Goal: Task Accomplishment & Management: Complete application form

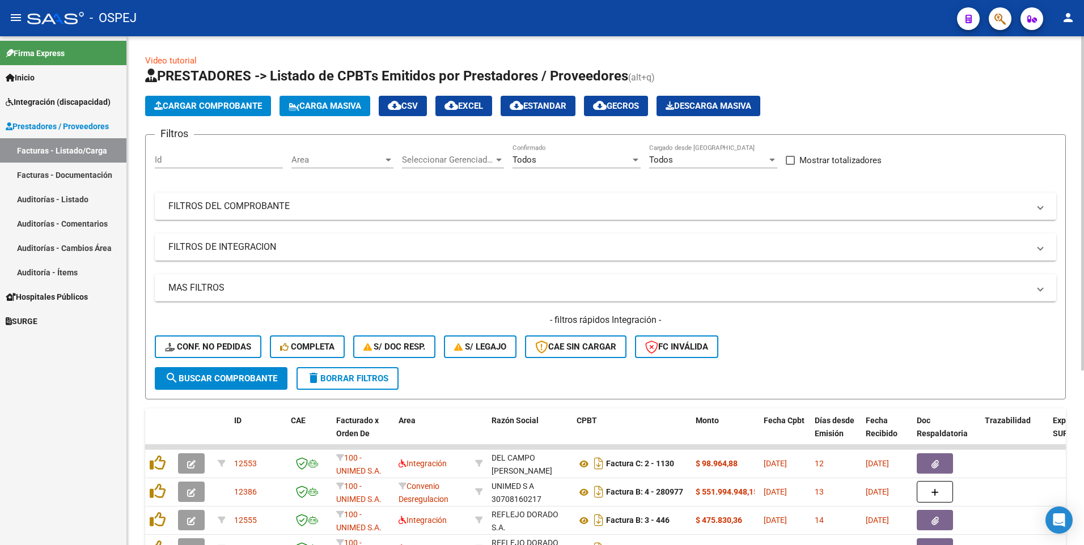
scroll to position [265, 0]
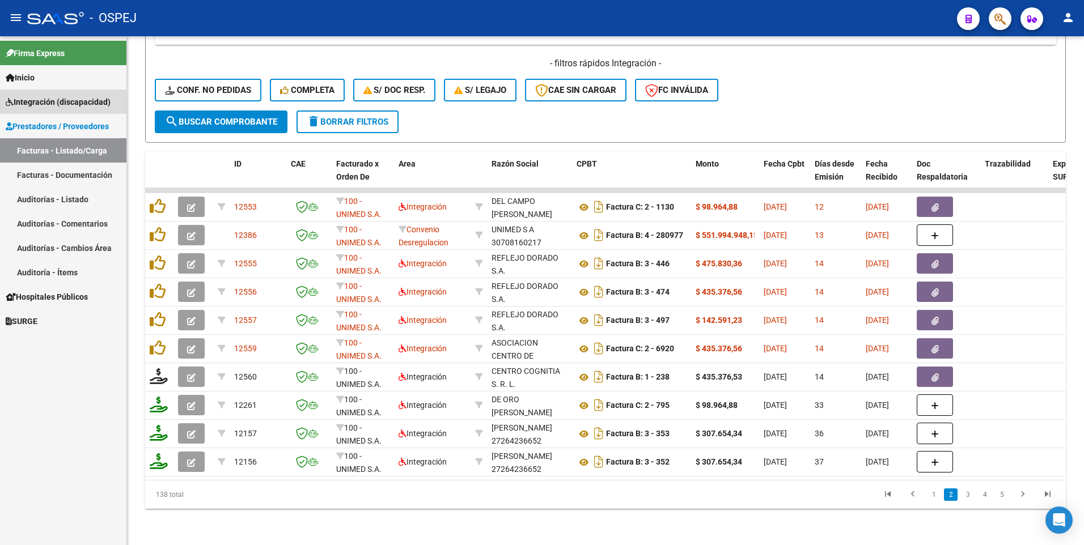
click at [50, 103] on span "Integración (discapacidad)" at bounding box center [58, 102] width 105 height 12
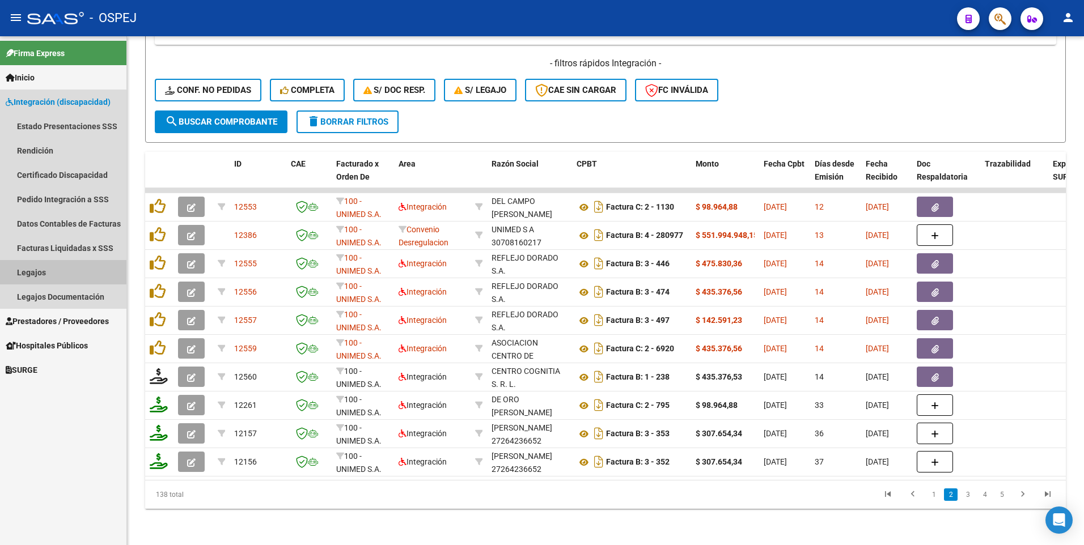
click at [40, 277] on link "Legajos" at bounding box center [63, 272] width 126 height 24
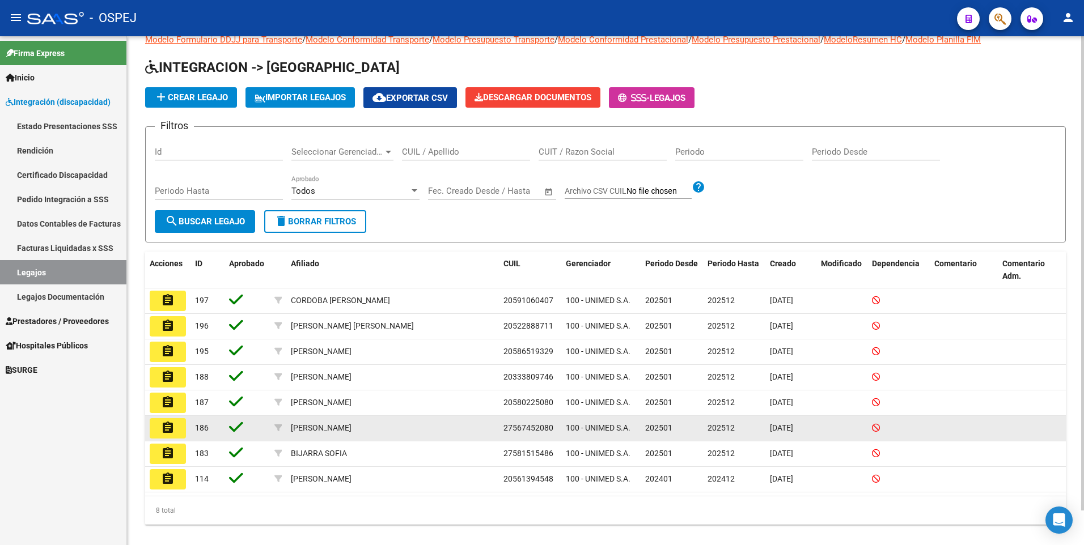
scroll to position [37, 0]
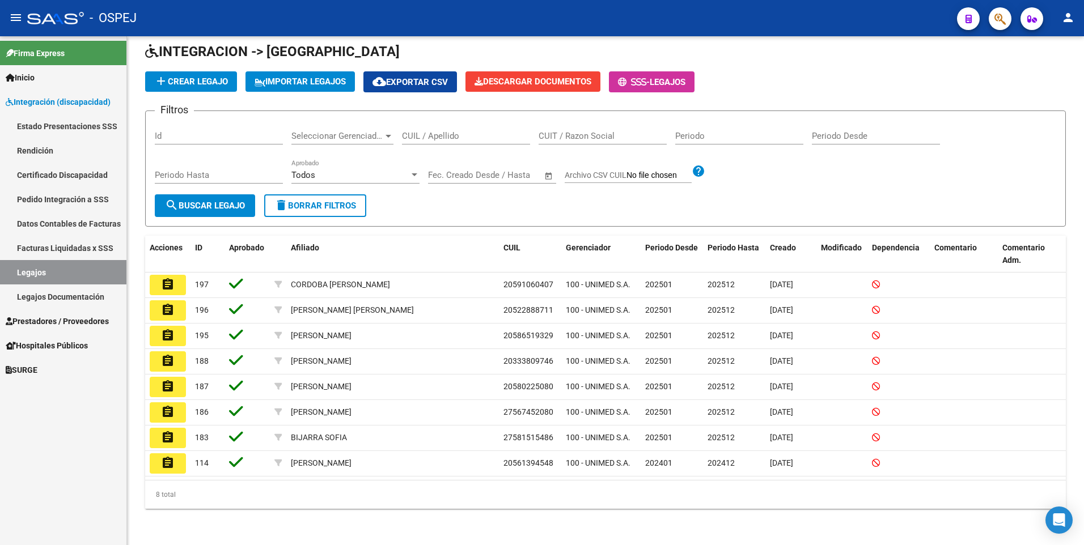
click at [53, 103] on span "Integración (discapacidad)" at bounding box center [58, 102] width 105 height 12
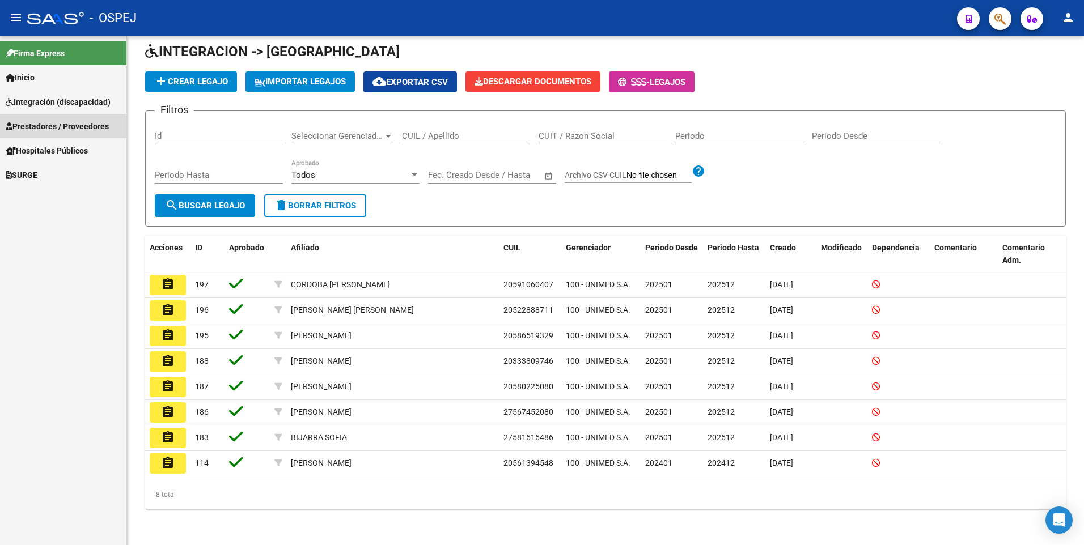
click at [49, 128] on span "Prestadores / Proveedores" at bounding box center [57, 126] width 103 height 12
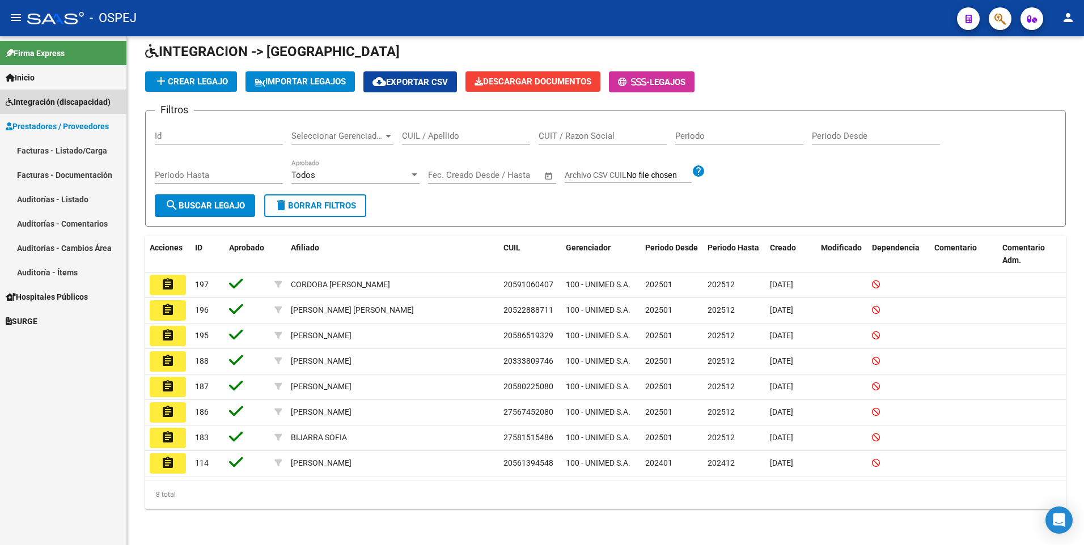
click at [58, 99] on span "Integración (discapacidad)" at bounding box center [58, 102] width 105 height 12
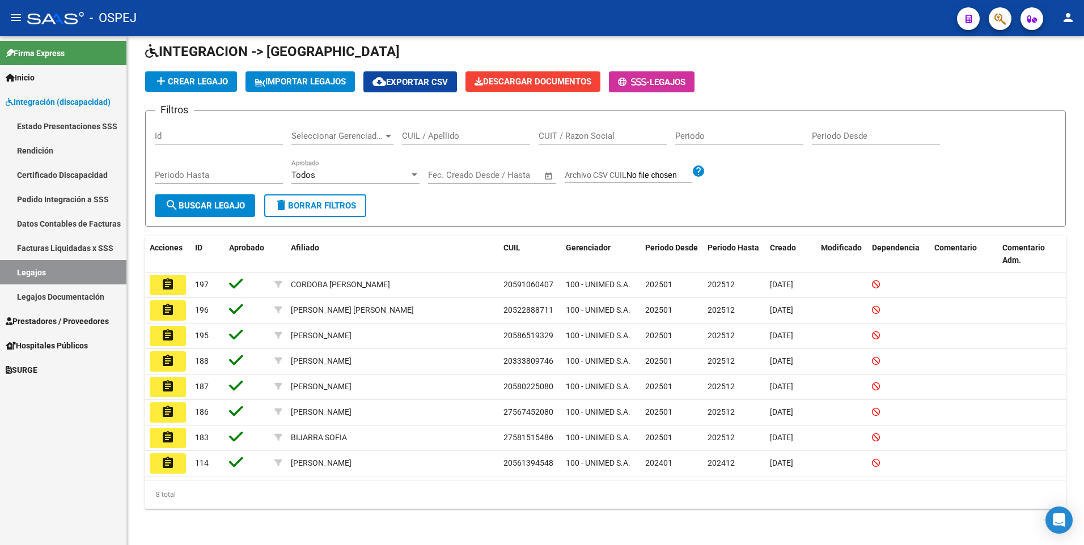
click at [53, 296] on link "Legajos Documentación" at bounding box center [63, 297] width 126 height 24
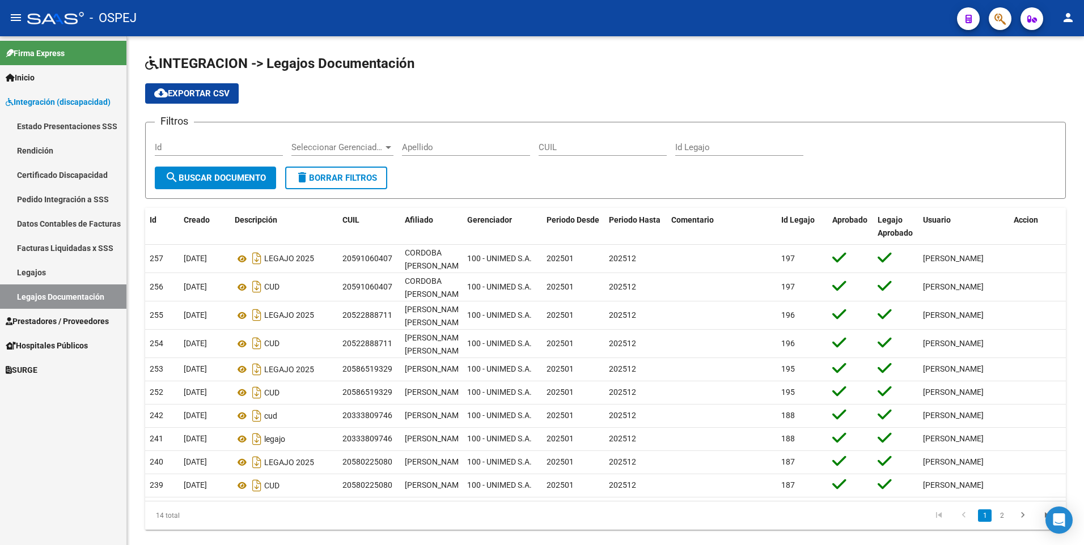
click at [49, 272] on link "Legajos" at bounding box center [63, 272] width 126 height 24
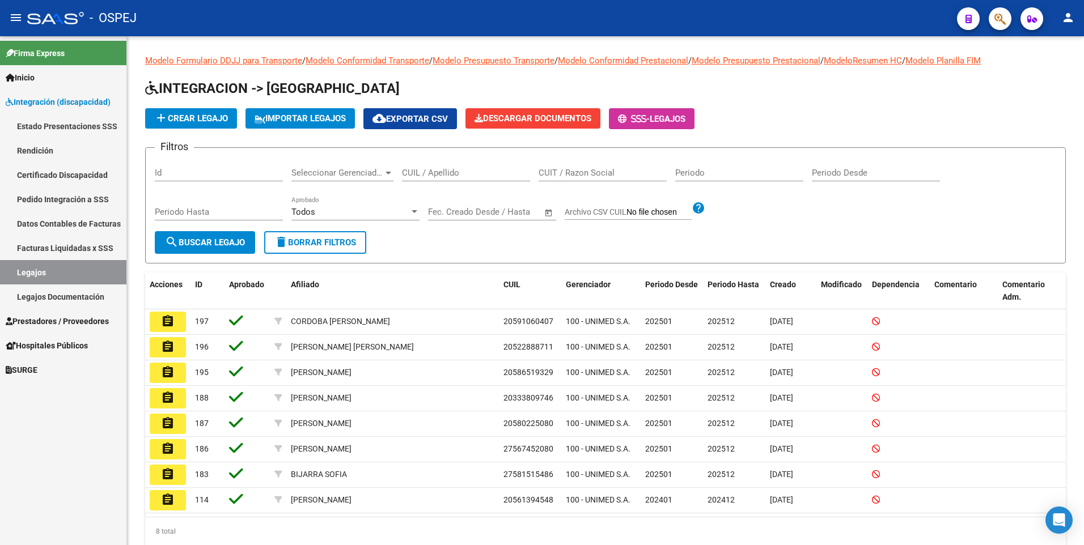
click at [46, 181] on link "Certificado Discapacidad" at bounding box center [63, 175] width 126 height 24
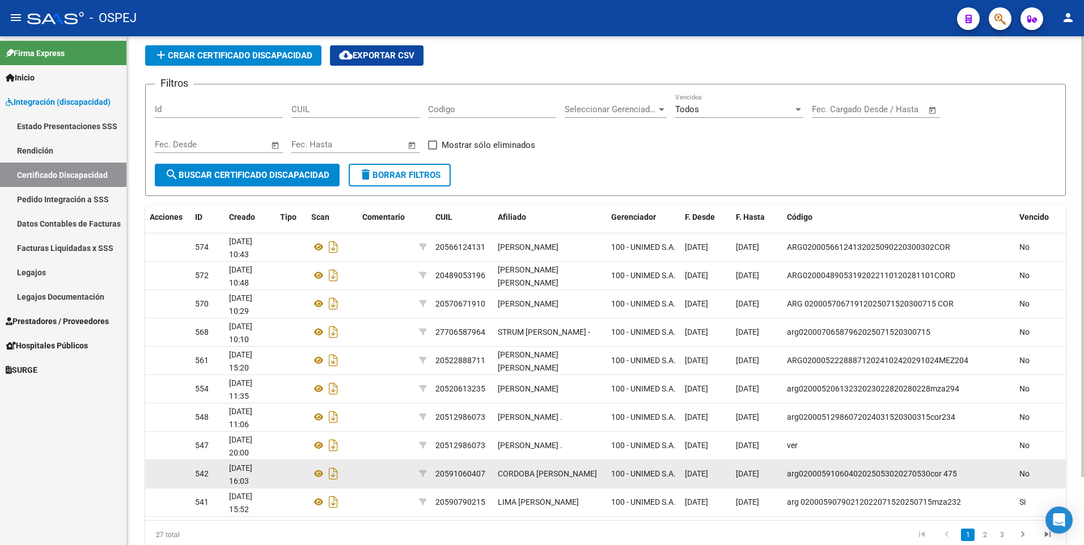
scroll to position [57, 0]
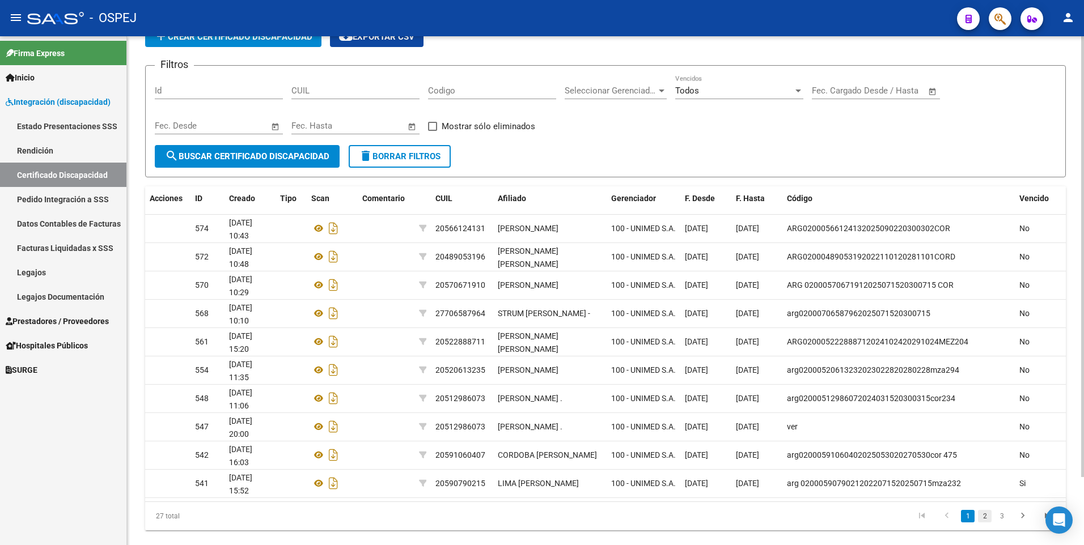
click at [987, 518] on link "2" at bounding box center [985, 516] width 14 height 12
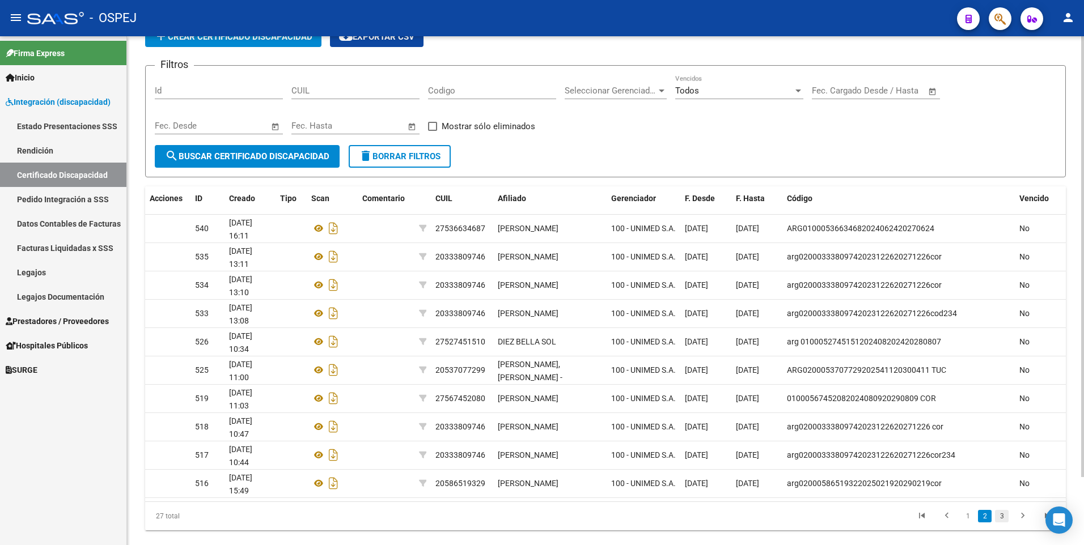
click at [1003, 516] on link "3" at bounding box center [1002, 516] width 14 height 12
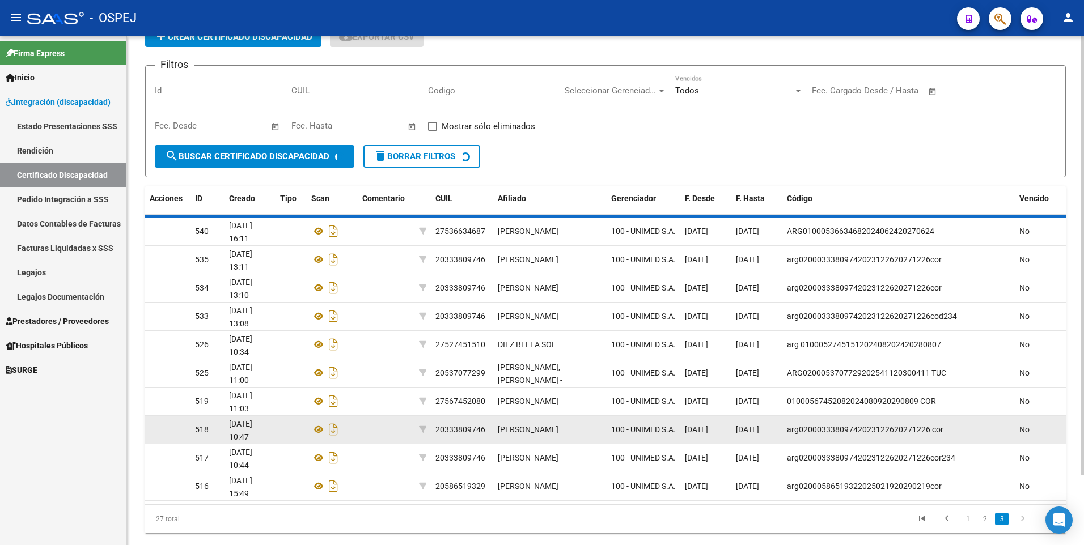
scroll to position [0, 0]
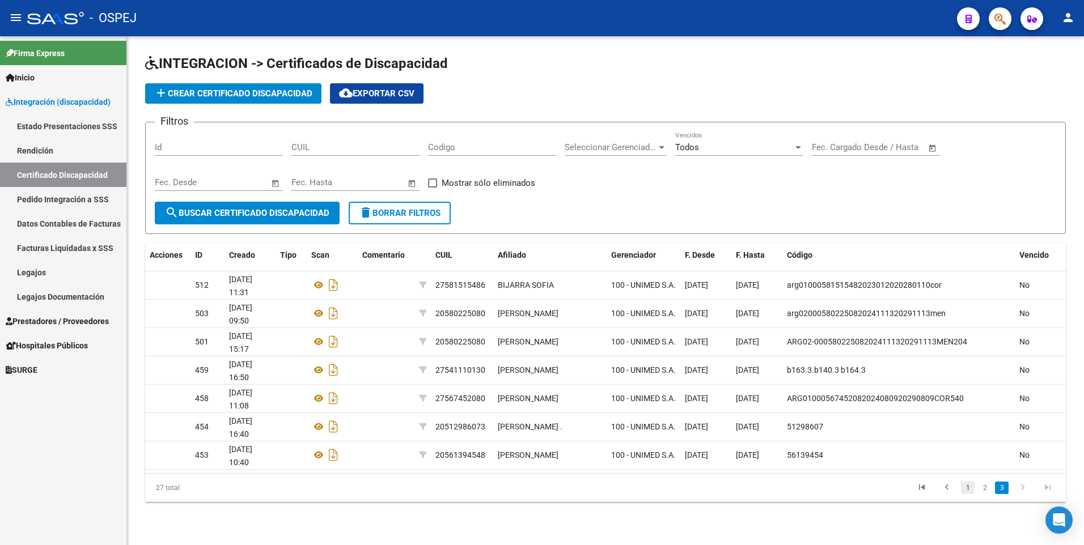
click at [970, 492] on link "1" at bounding box center [968, 488] width 14 height 12
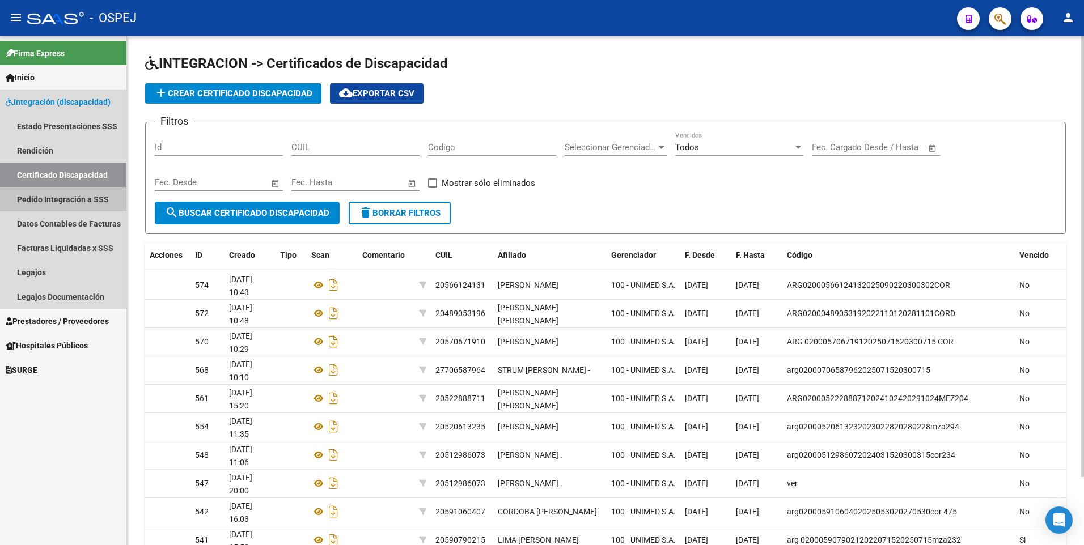
click at [73, 199] on link "Pedido Integración a SSS" at bounding box center [63, 199] width 126 height 24
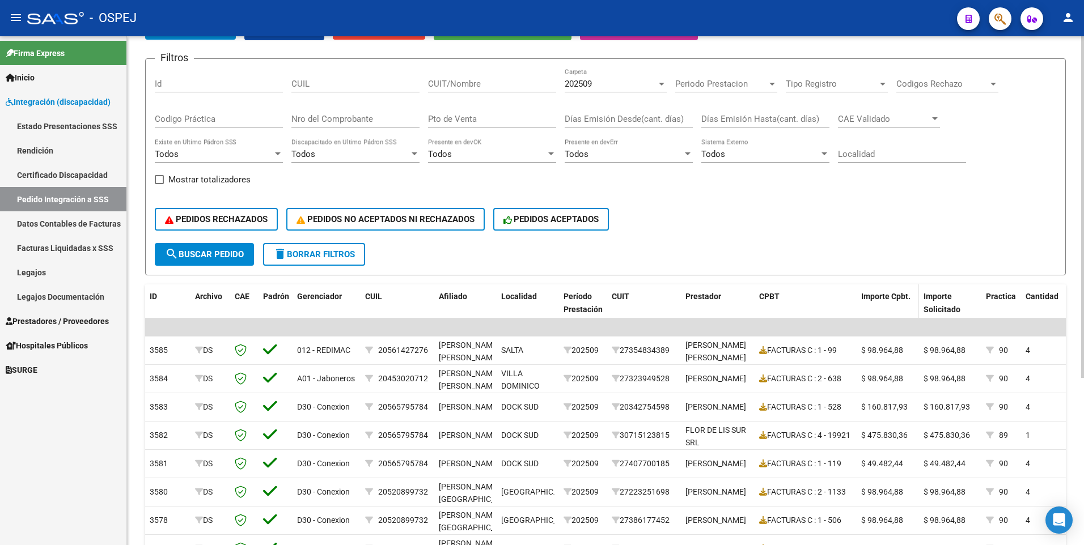
scroll to position [113, 0]
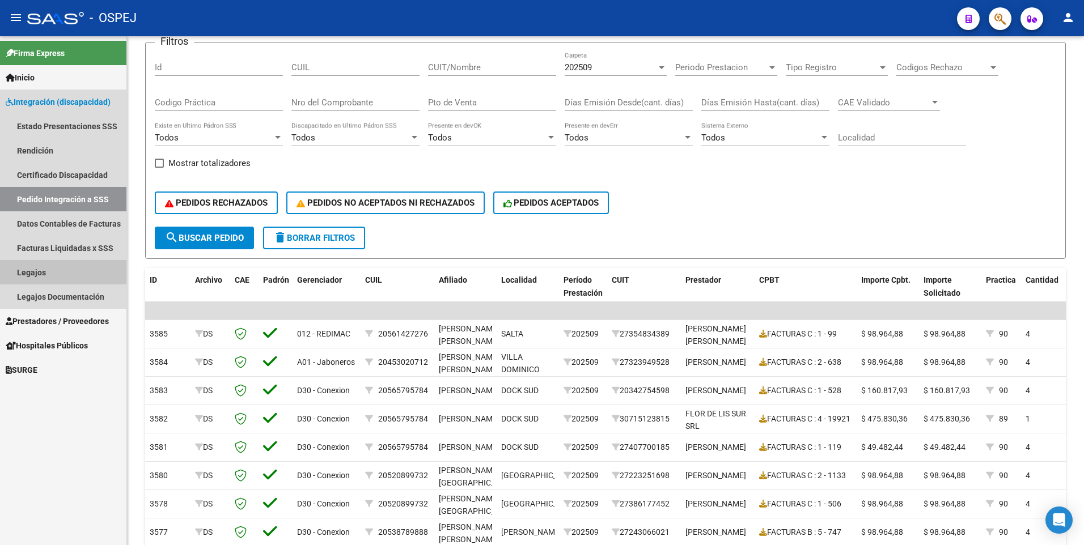
click at [52, 272] on link "Legajos" at bounding box center [63, 272] width 126 height 24
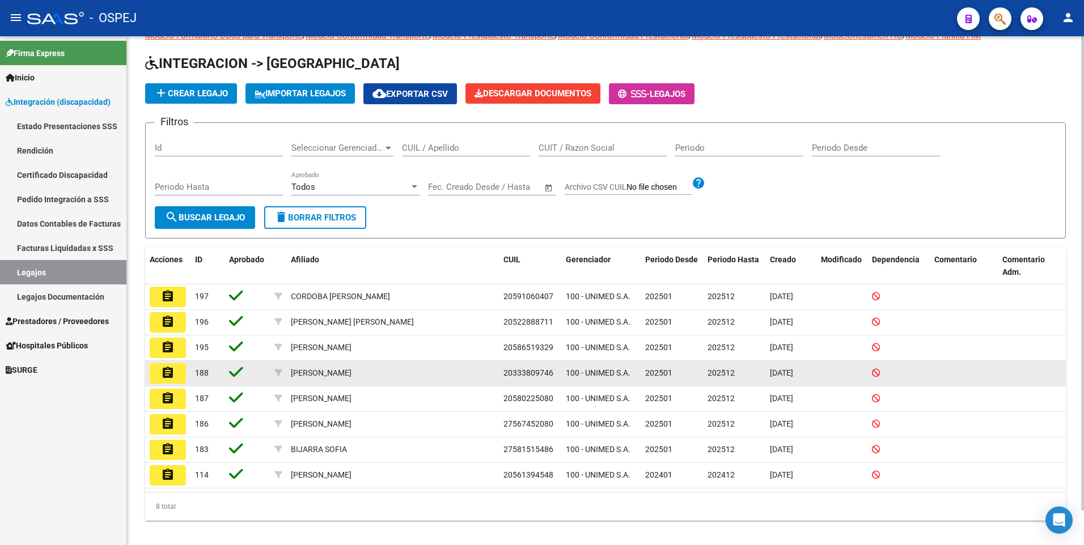
scroll to position [37, 0]
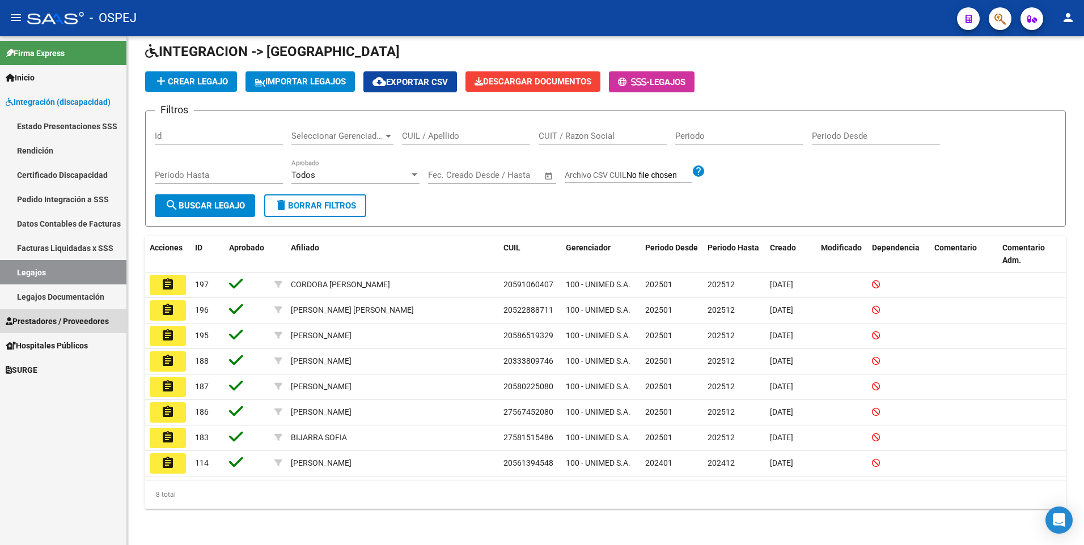
click at [50, 325] on span "Prestadores / Proveedores" at bounding box center [57, 321] width 103 height 12
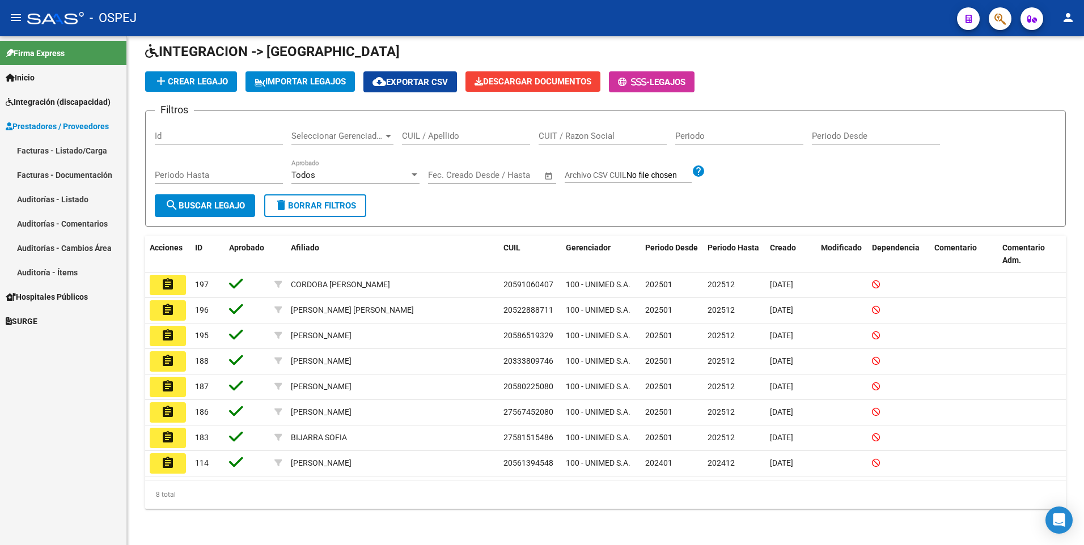
click at [61, 156] on link "Facturas - Listado/Carga" at bounding box center [63, 150] width 126 height 24
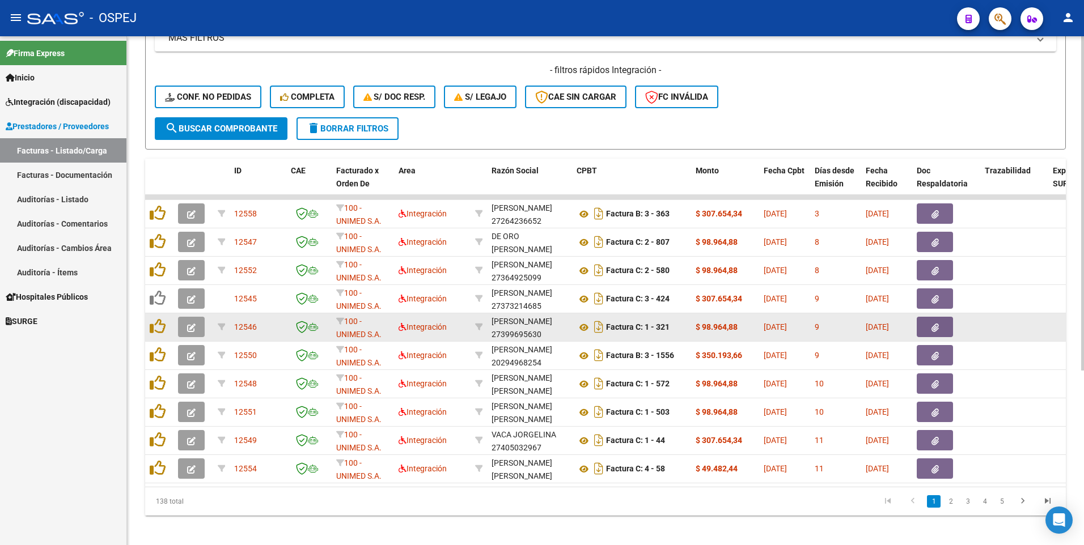
scroll to position [265, 0]
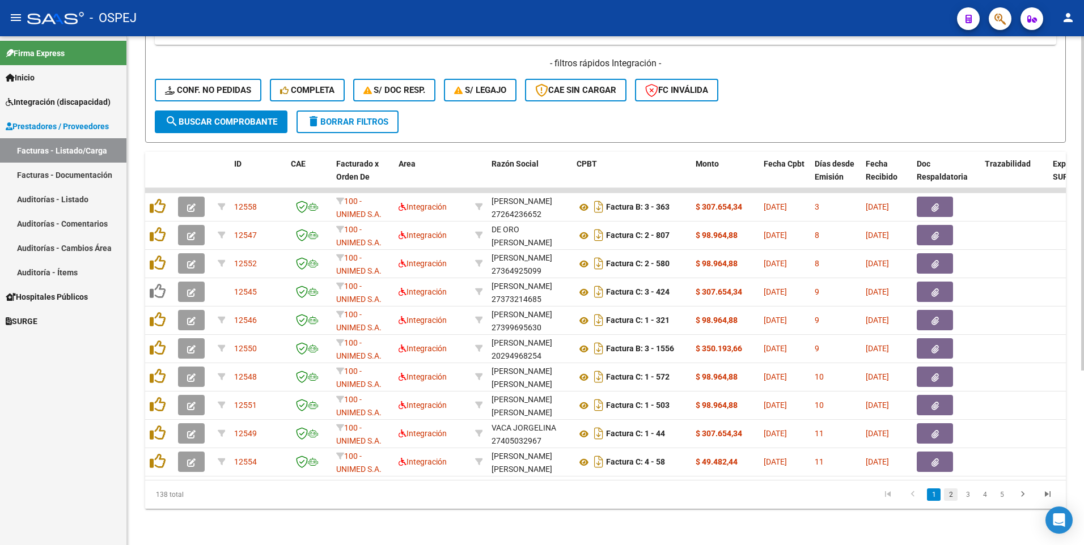
click at [951, 499] on link "2" at bounding box center [951, 495] width 14 height 12
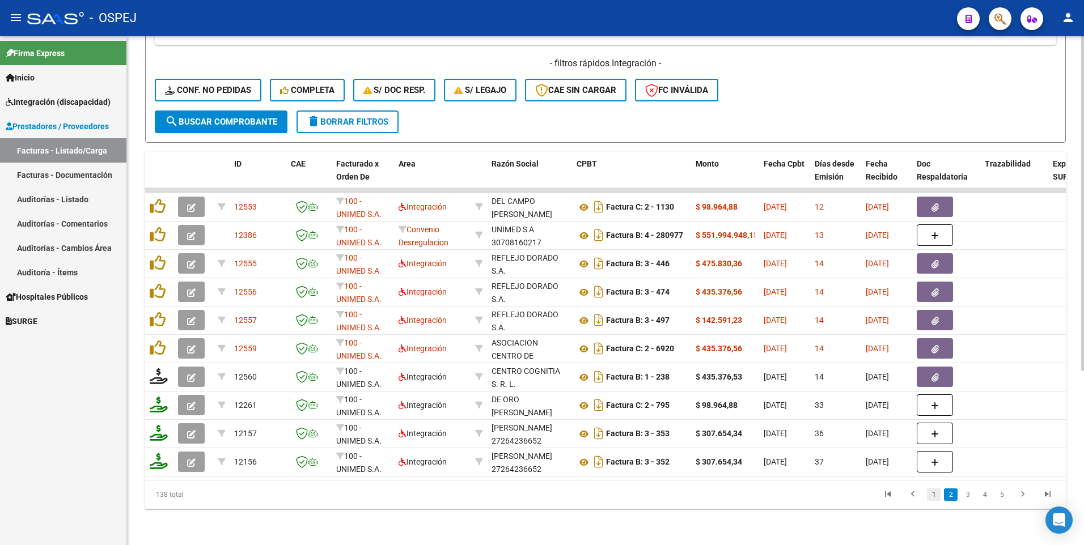
click at [935, 493] on link "1" at bounding box center [934, 495] width 14 height 12
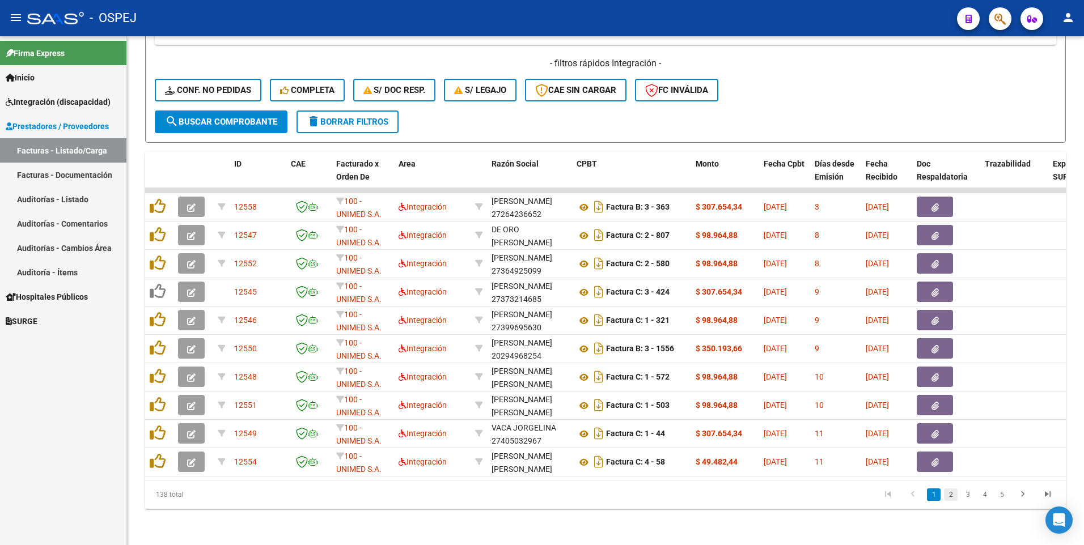
click at [949, 495] on link "2" at bounding box center [951, 495] width 14 height 12
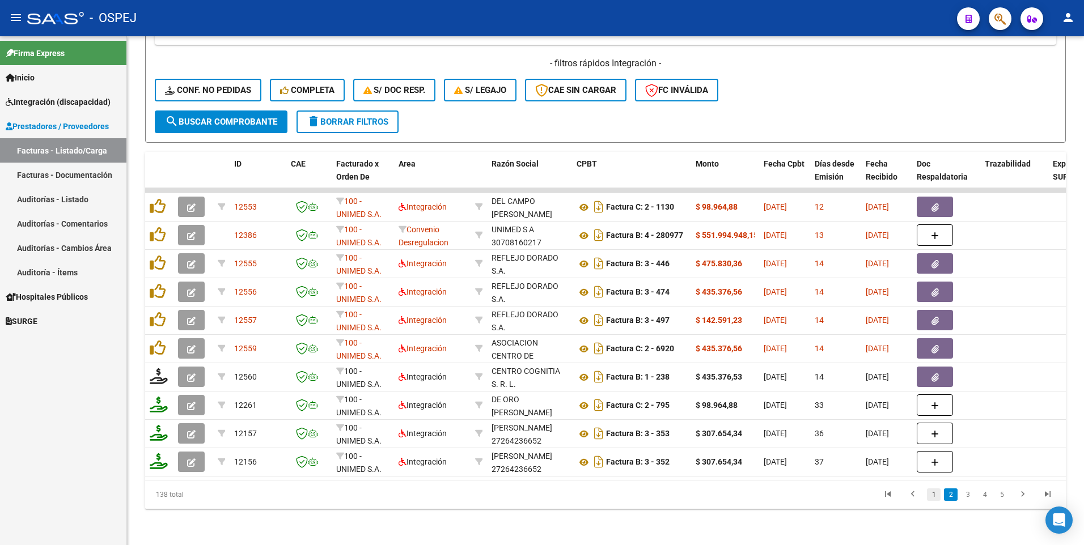
click at [931, 493] on link "1" at bounding box center [934, 495] width 14 height 12
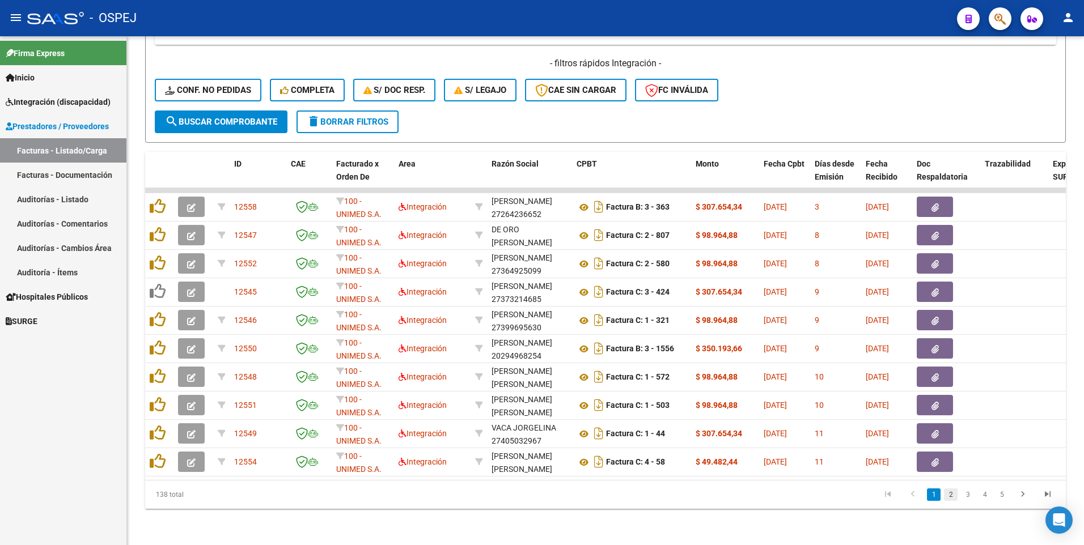
click at [947, 497] on link "2" at bounding box center [951, 495] width 14 height 12
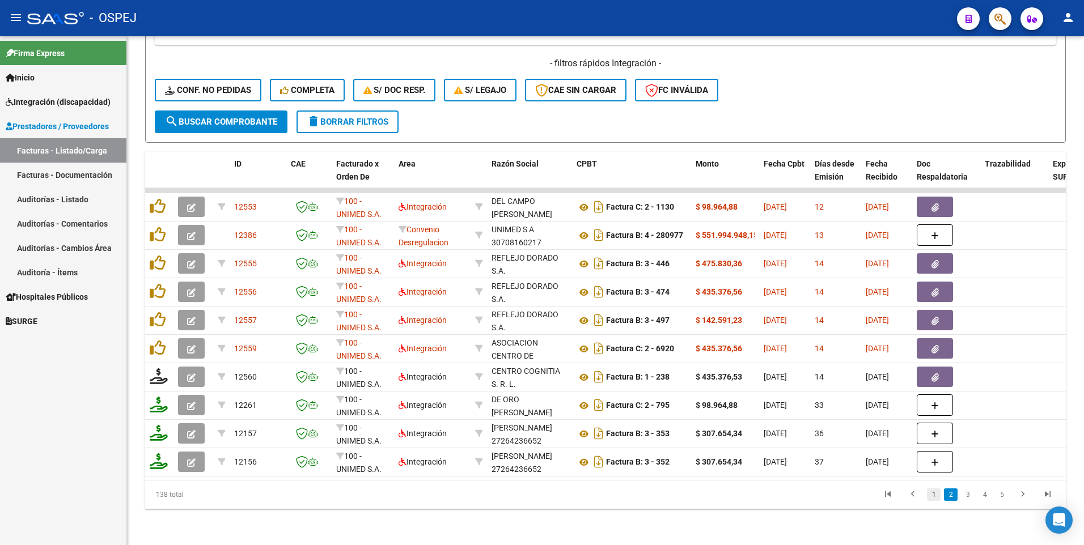
click at [935, 497] on link "1" at bounding box center [934, 495] width 14 height 12
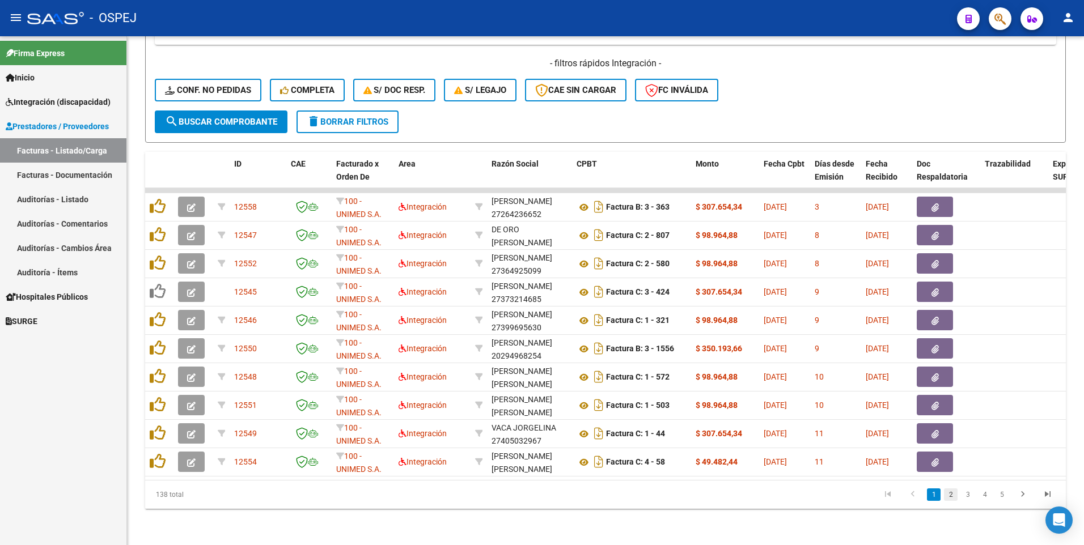
click at [949, 494] on link "2" at bounding box center [951, 495] width 14 height 12
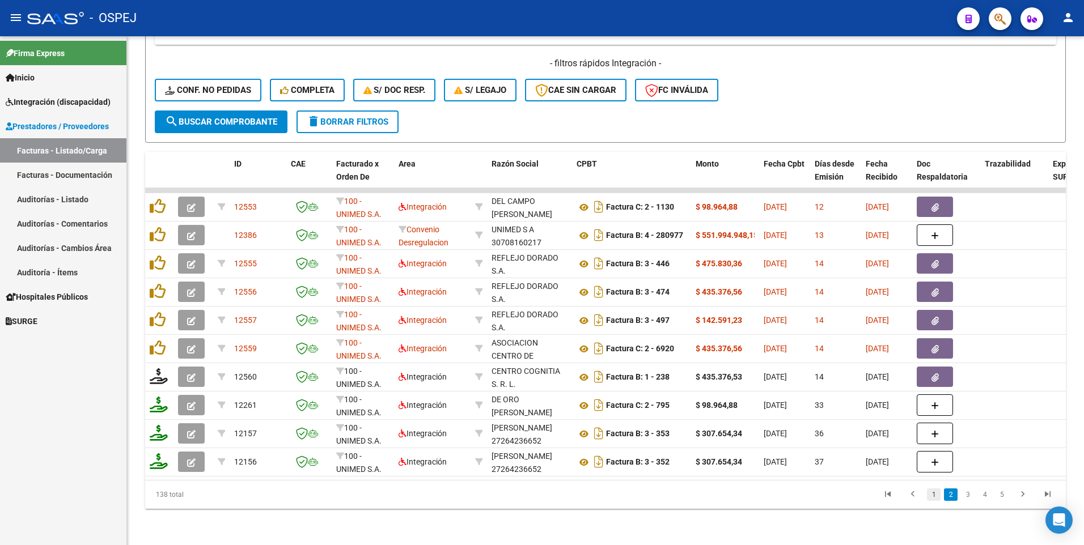
click at [934, 498] on link "1" at bounding box center [934, 495] width 14 height 12
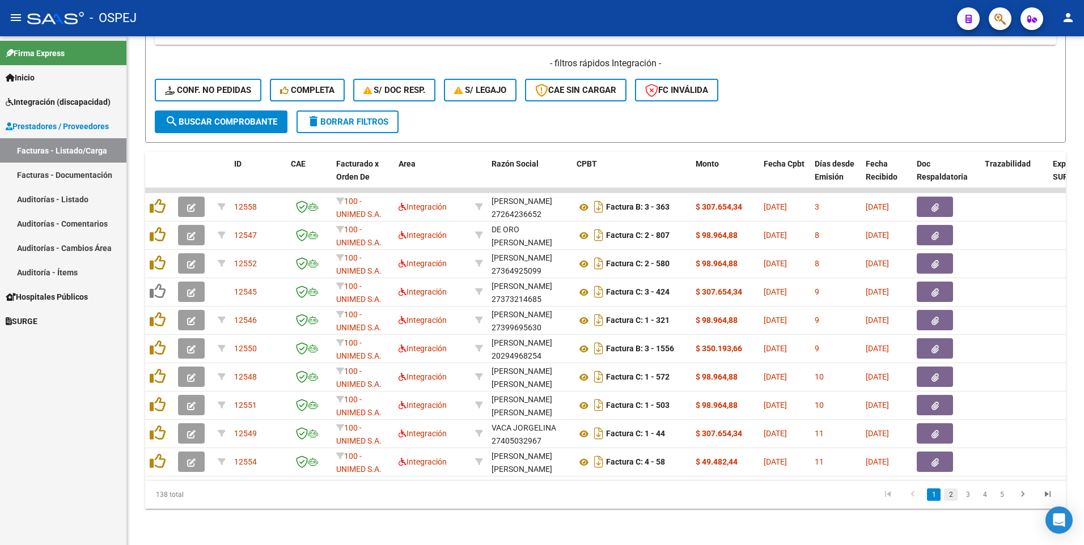
click at [952, 496] on link "2" at bounding box center [951, 495] width 14 height 12
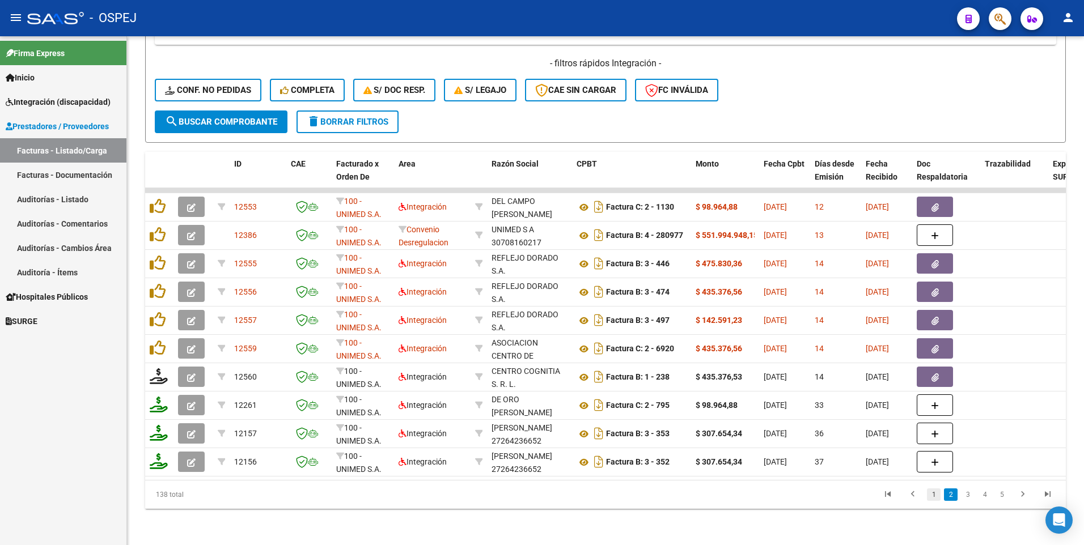
click at [932, 496] on link "1" at bounding box center [934, 495] width 14 height 12
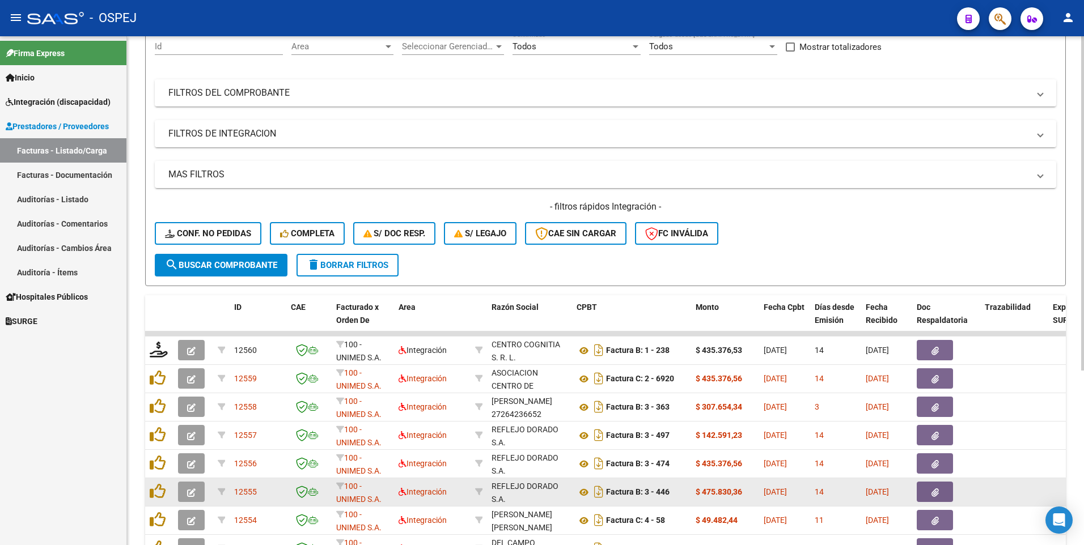
scroll to position [227, 0]
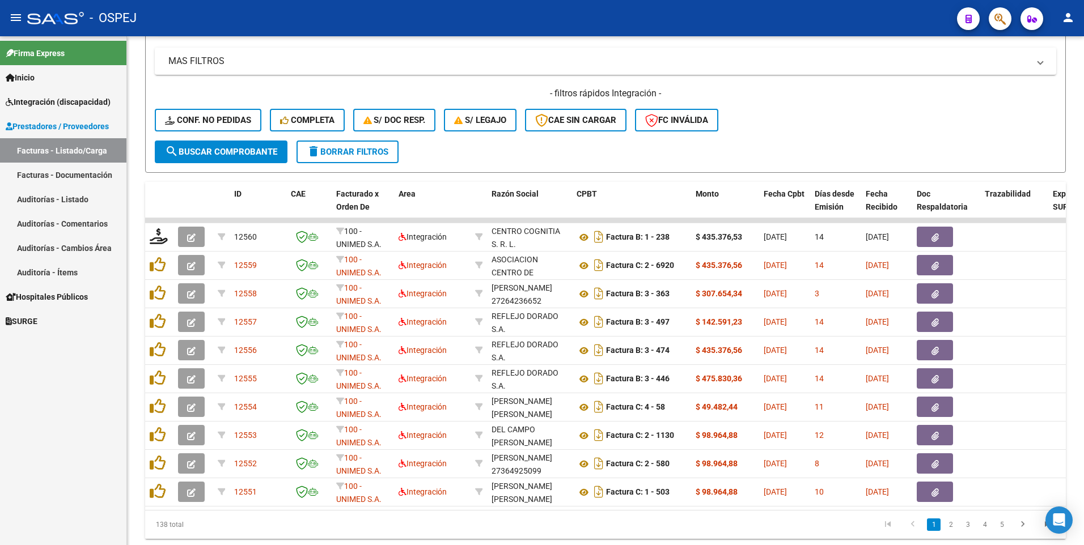
click at [48, 100] on span "Integración (discapacidad)" at bounding box center [58, 102] width 105 height 12
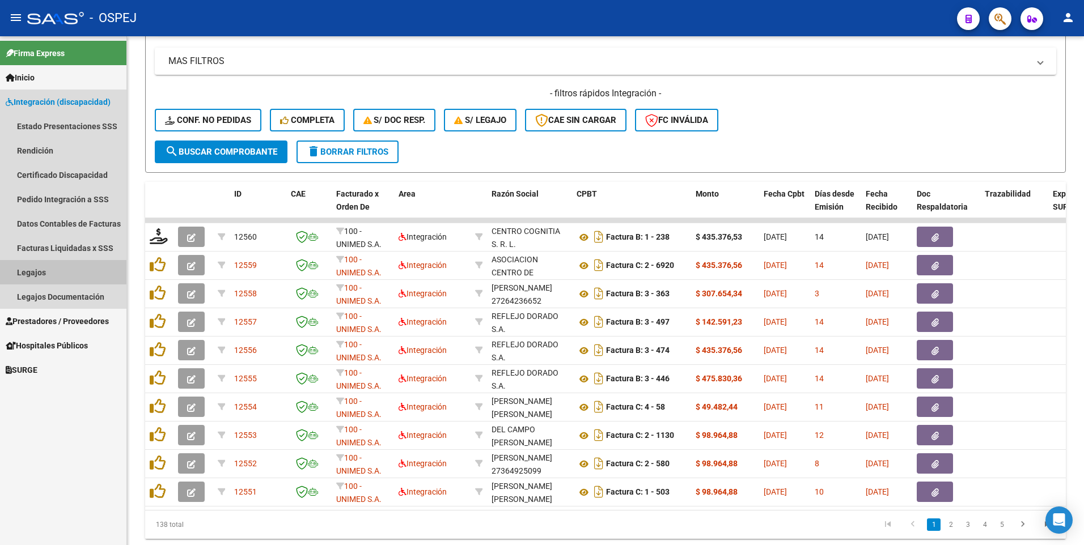
click at [67, 275] on link "Legajos" at bounding box center [63, 272] width 126 height 24
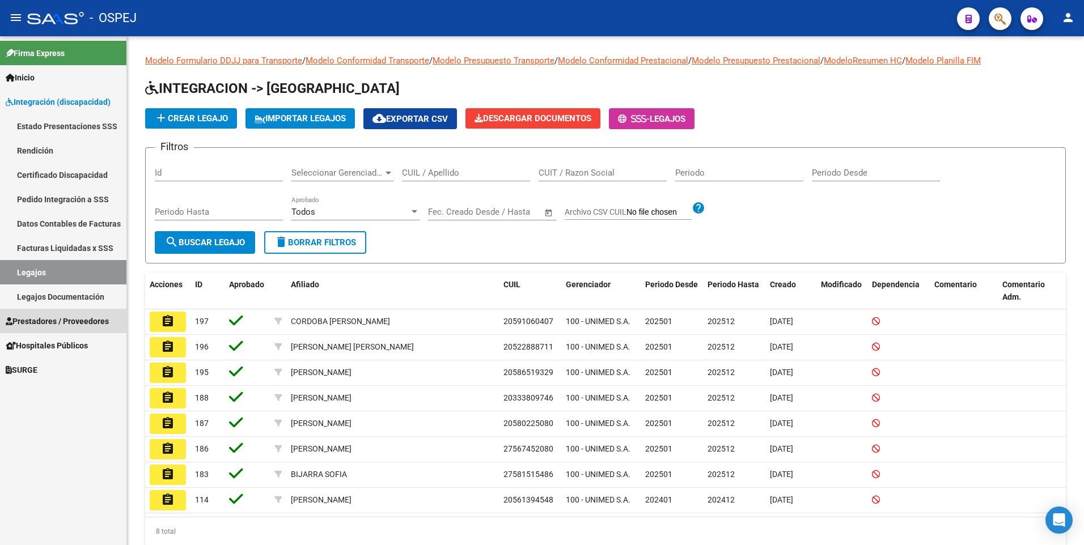
click at [86, 320] on span "Prestadores / Proveedores" at bounding box center [57, 321] width 103 height 12
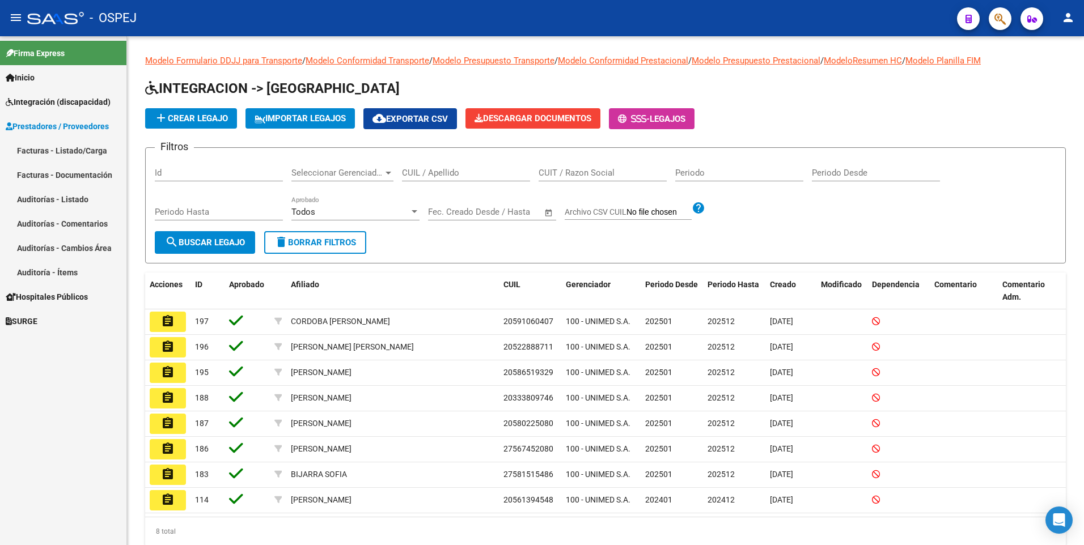
click at [63, 151] on link "Facturas - Listado/Carga" at bounding box center [63, 150] width 126 height 24
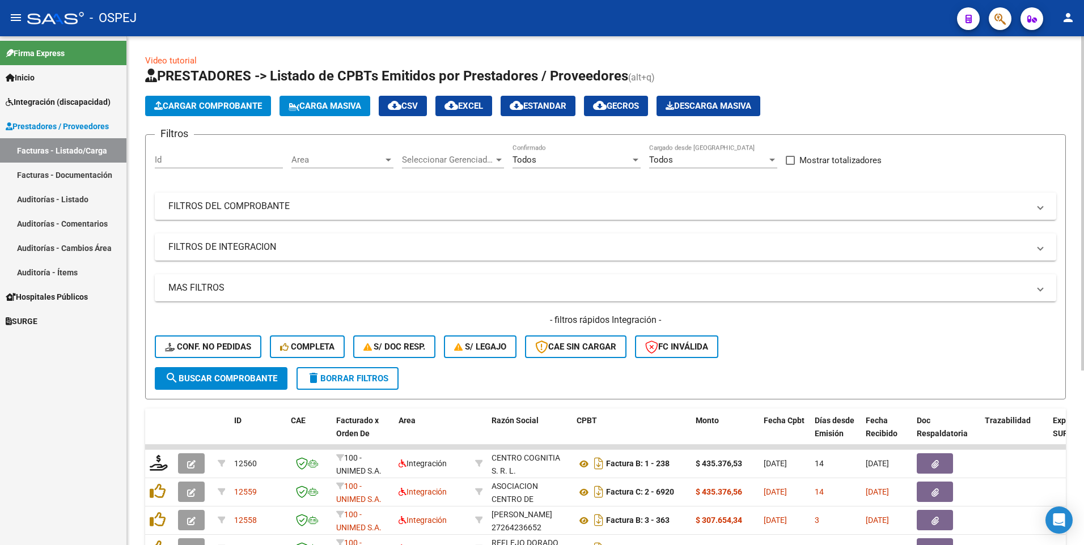
click at [202, 109] on span "Cargar Comprobante" at bounding box center [208, 106] width 108 height 10
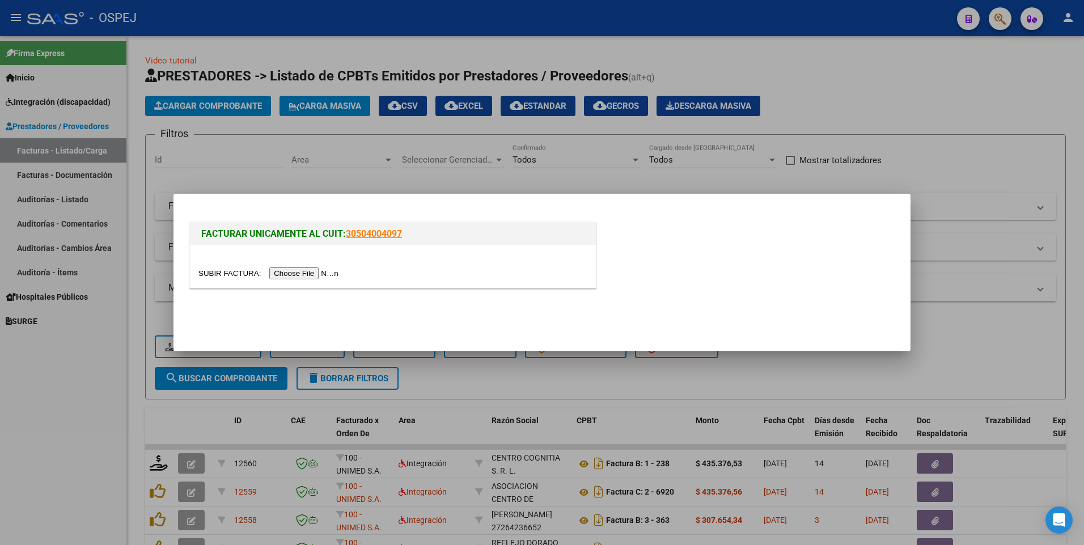
click at [295, 274] on input "file" at bounding box center [269, 274] width 143 height 12
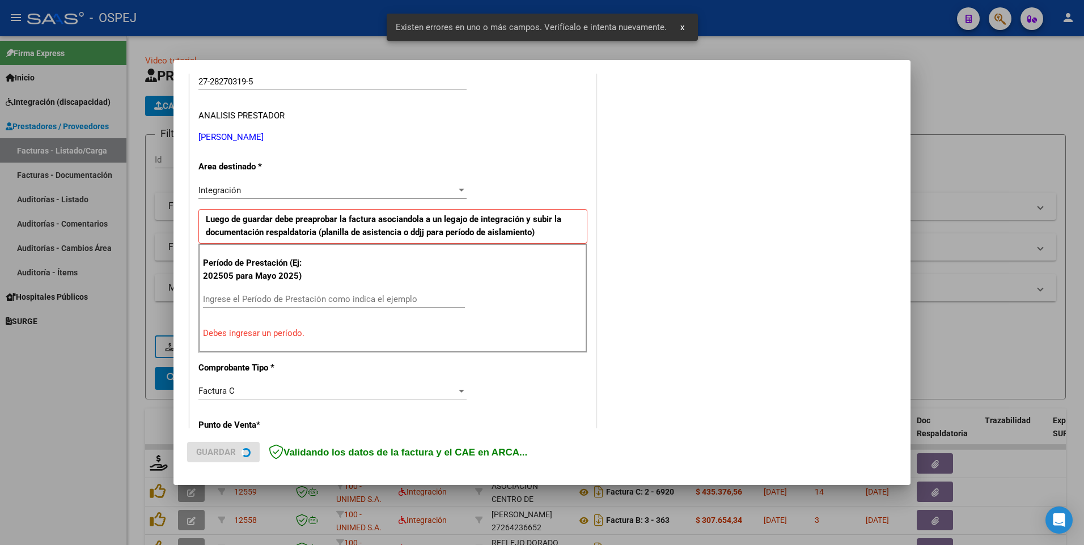
scroll to position [218, 0]
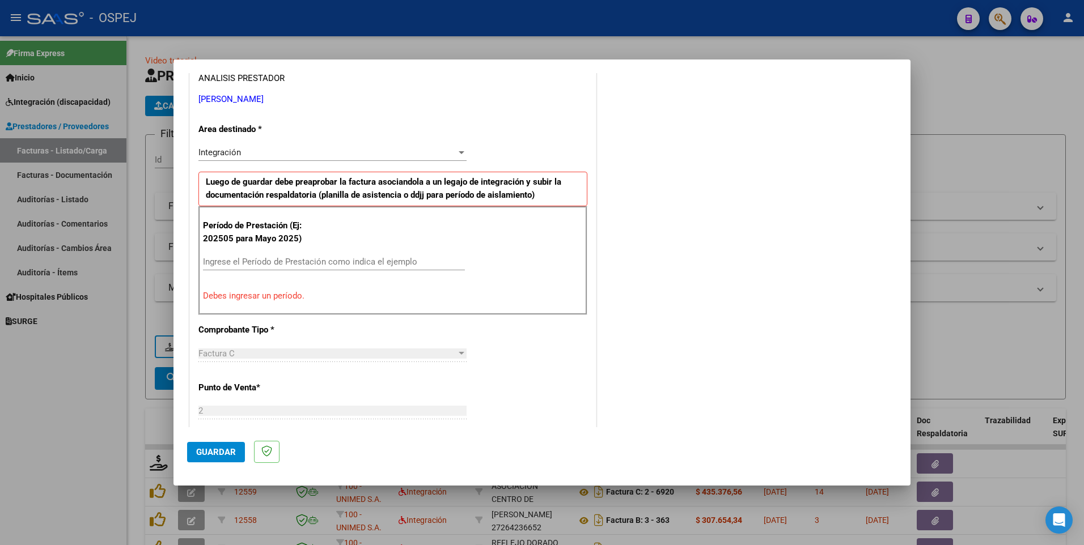
click at [252, 264] on input "Ingrese el Período de Prestación como indica el ejemplo" at bounding box center [334, 262] width 262 height 10
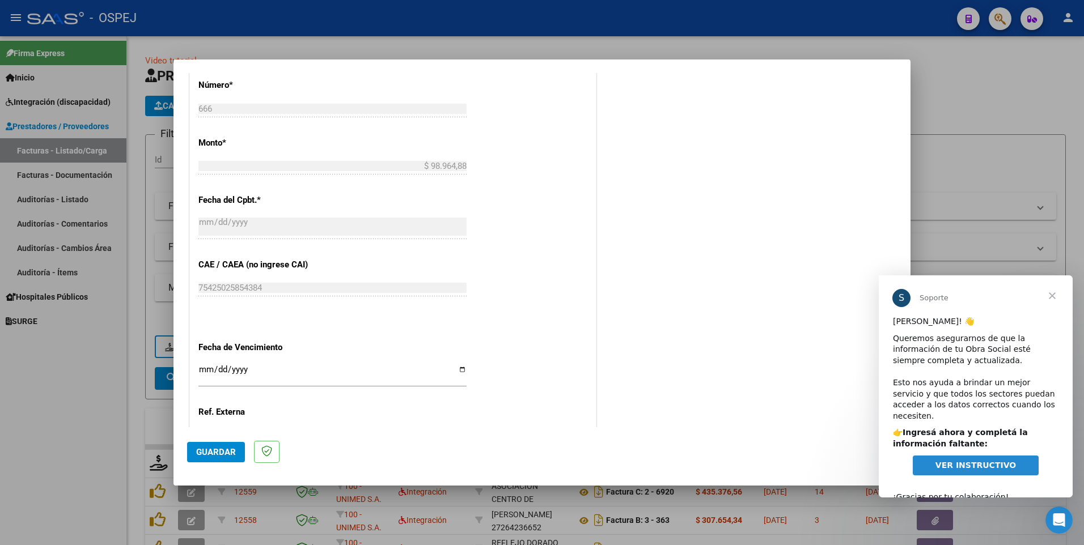
scroll to position [643, 0]
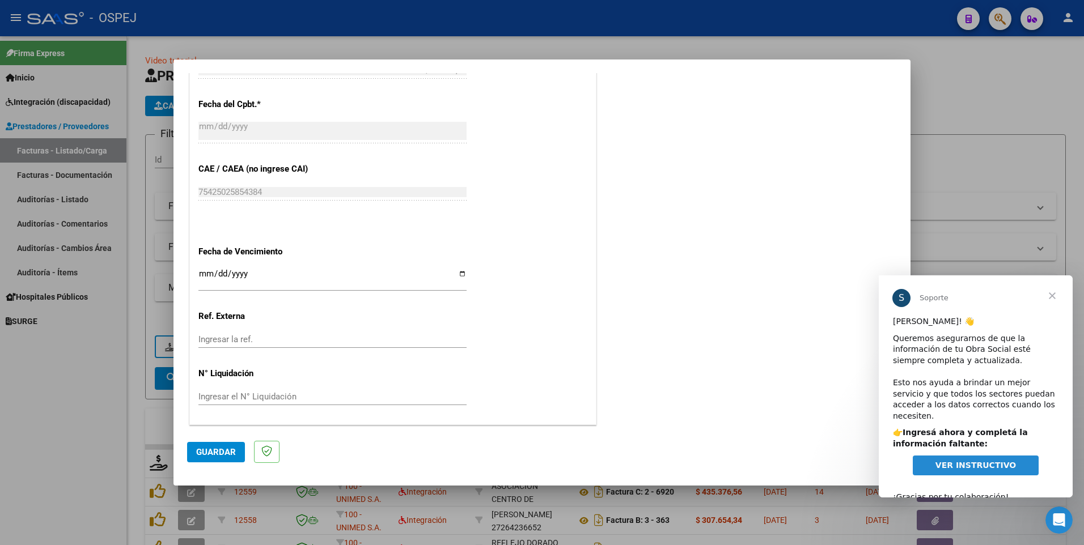
type input "202509"
click at [227, 454] on span "Guardar" at bounding box center [216, 452] width 40 height 10
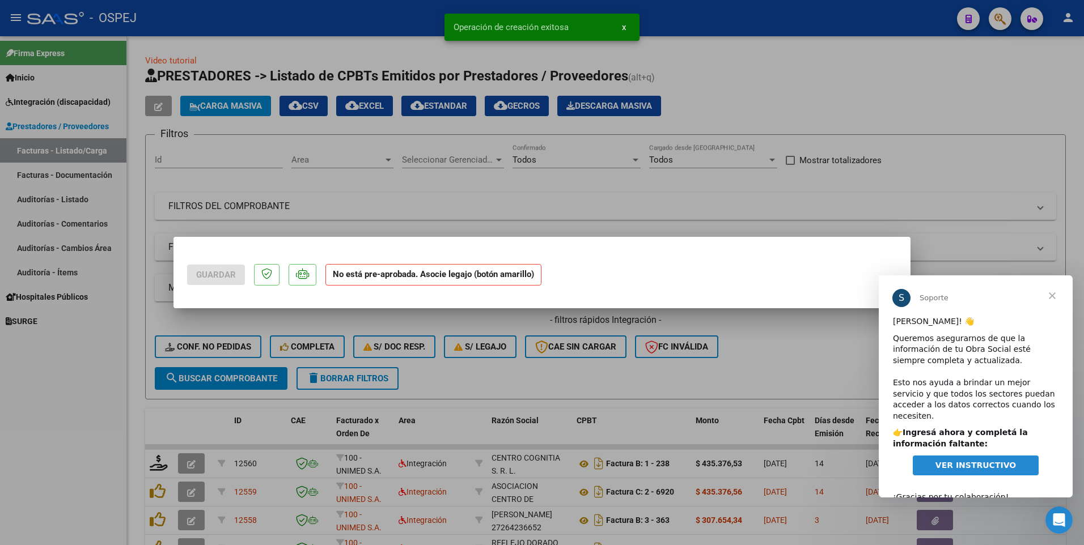
scroll to position [0, 0]
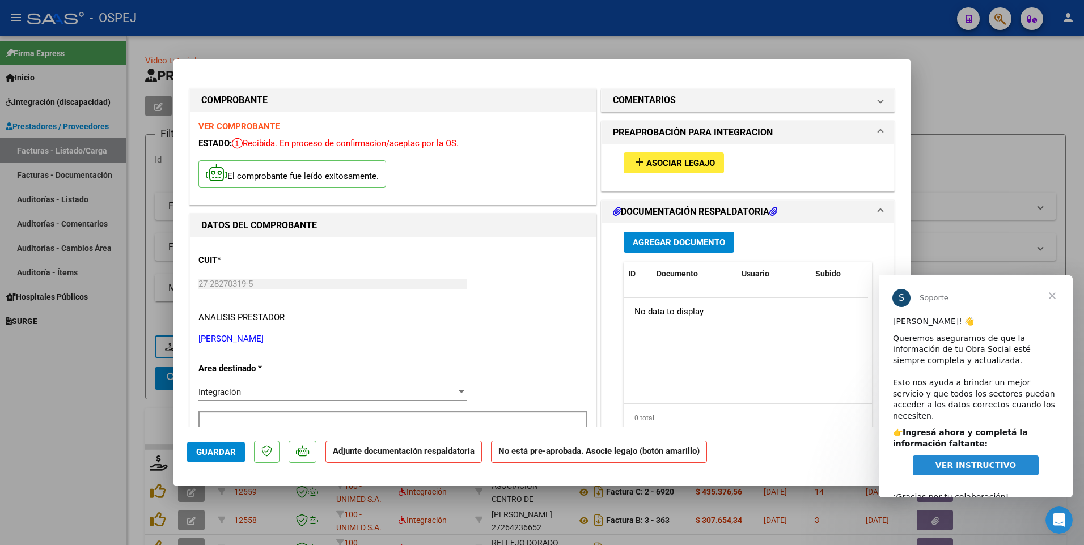
click at [657, 162] on span "Asociar Legajo" at bounding box center [680, 163] width 69 height 10
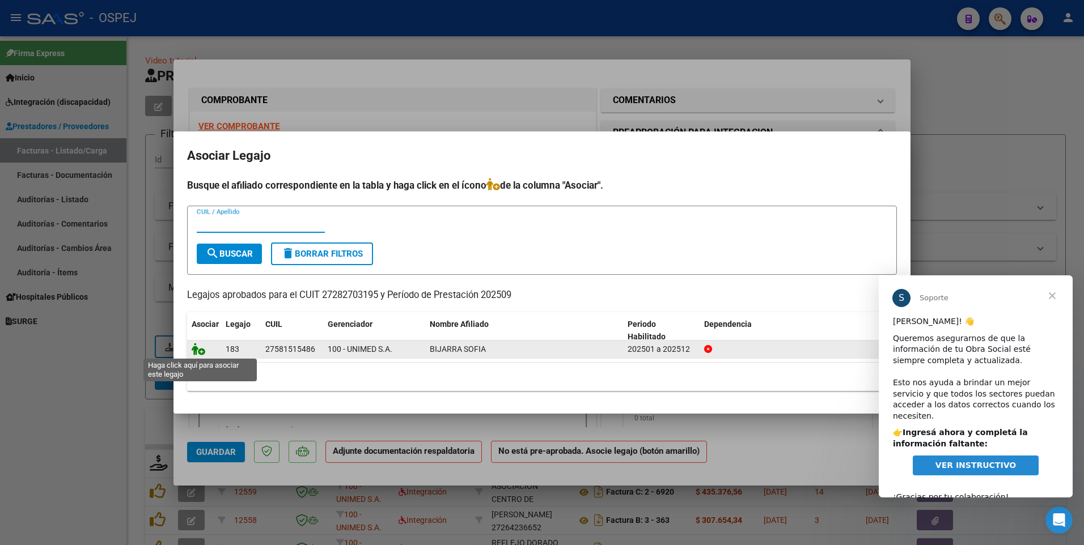
click at [194, 352] on icon at bounding box center [199, 349] width 14 height 12
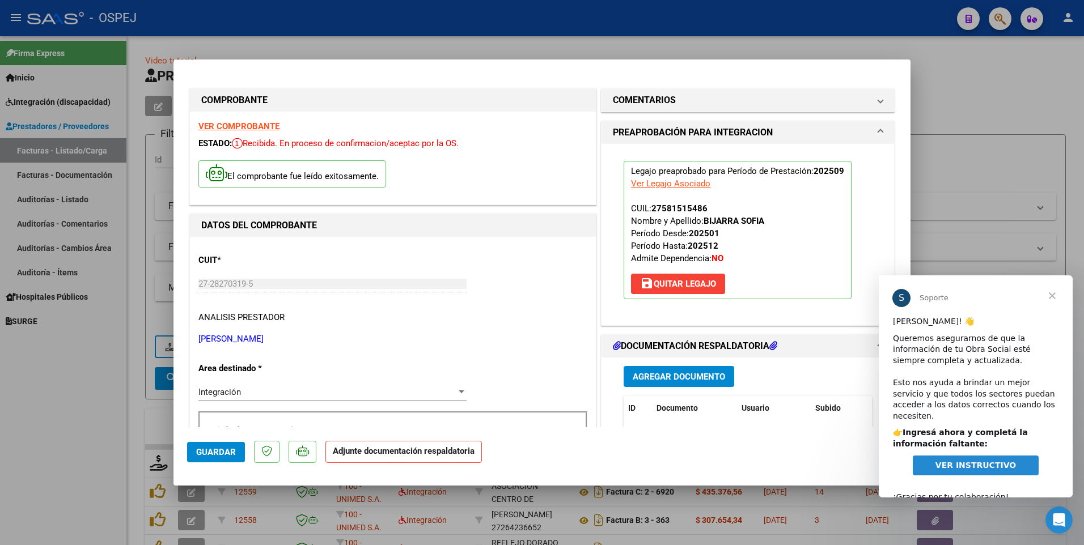
click at [663, 381] on span "Agregar Documento" at bounding box center [679, 377] width 92 height 10
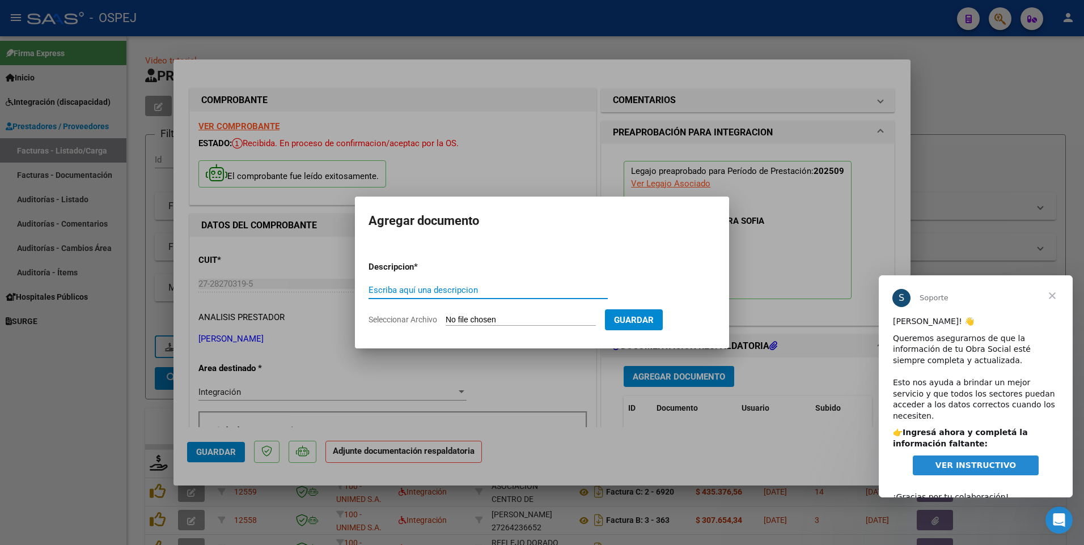
click at [381, 294] on input "Escriba aquí una descripcion" at bounding box center [488, 290] width 239 height 10
type input "ASISTENCIA FONO 092025 - [PERSON_NAME]"
click at [506, 319] on input "Seleccionar Archivo" at bounding box center [521, 320] width 150 height 11
type input "C:\fakepath\[PERSON_NAME] 092025 - [PERSON_NAME].pdf"
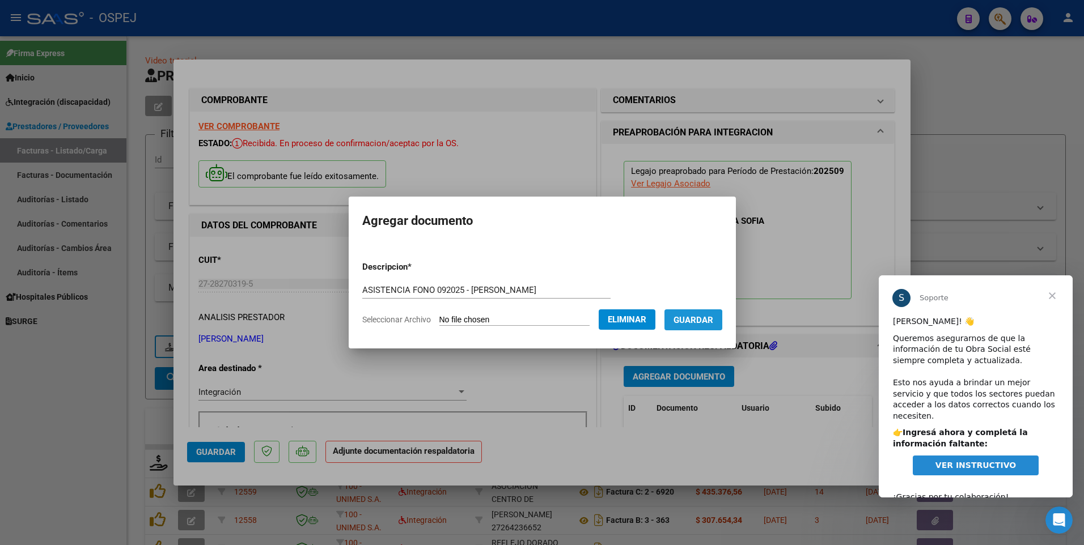
click at [707, 321] on span "Guardar" at bounding box center [694, 320] width 40 height 10
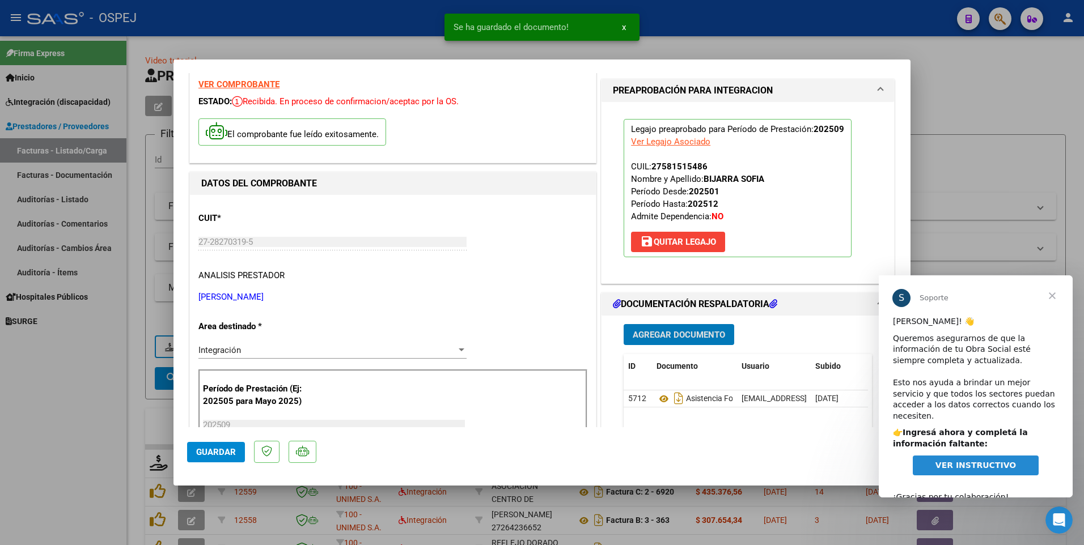
scroll to position [113, 0]
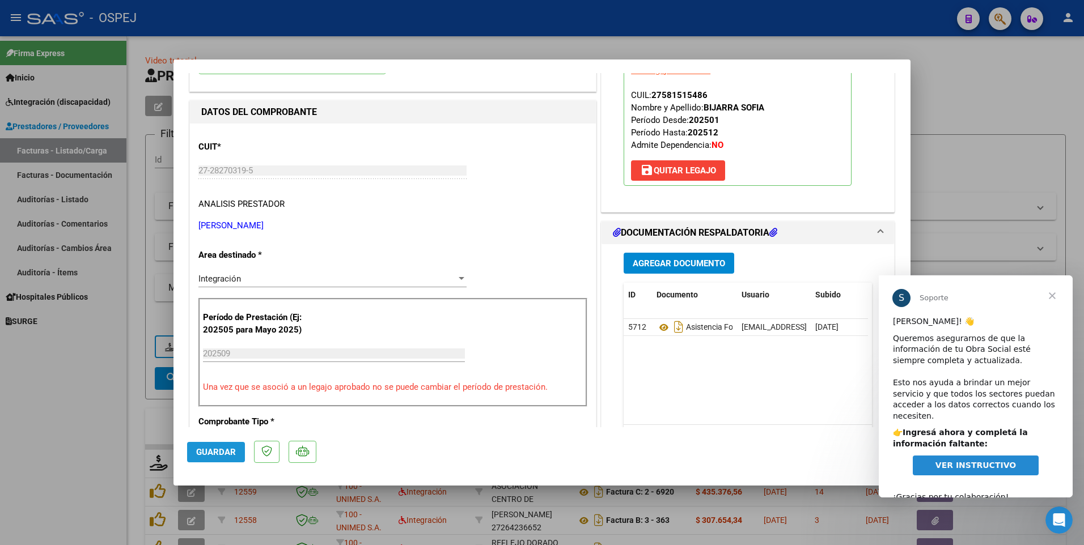
click at [211, 445] on button "Guardar" at bounding box center [216, 452] width 58 height 20
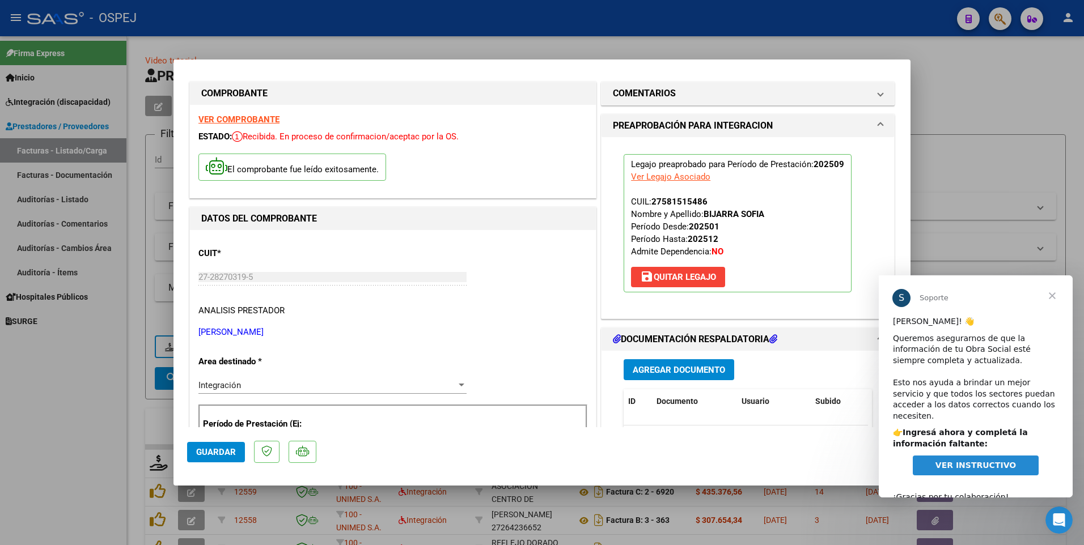
scroll to position [0, 0]
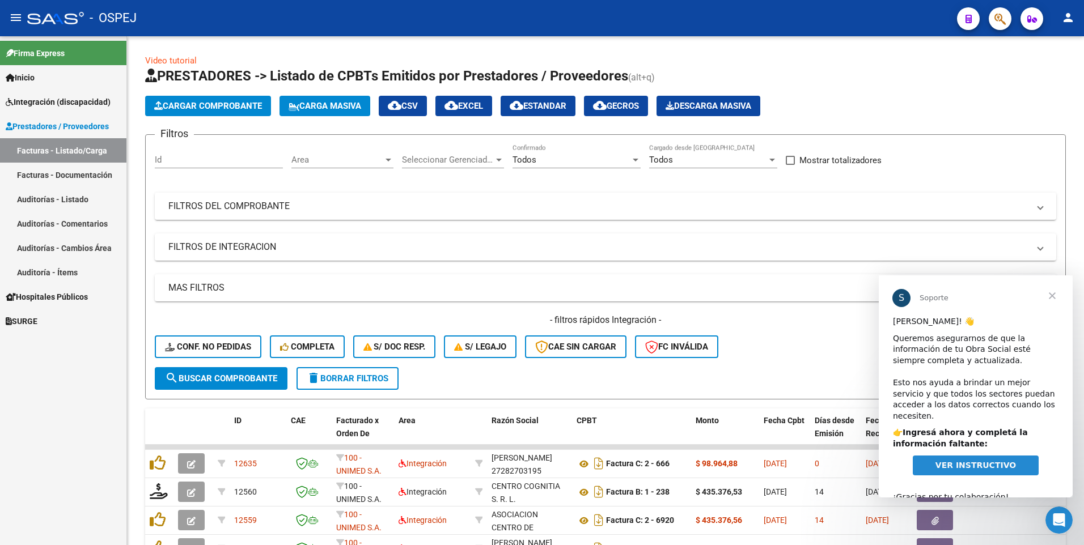
click at [973, 461] on span "VER INSTRUCTIVO" at bounding box center [975, 465] width 81 height 9
click at [1048, 299] on span "Cerrar" at bounding box center [1052, 296] width 41 height 41
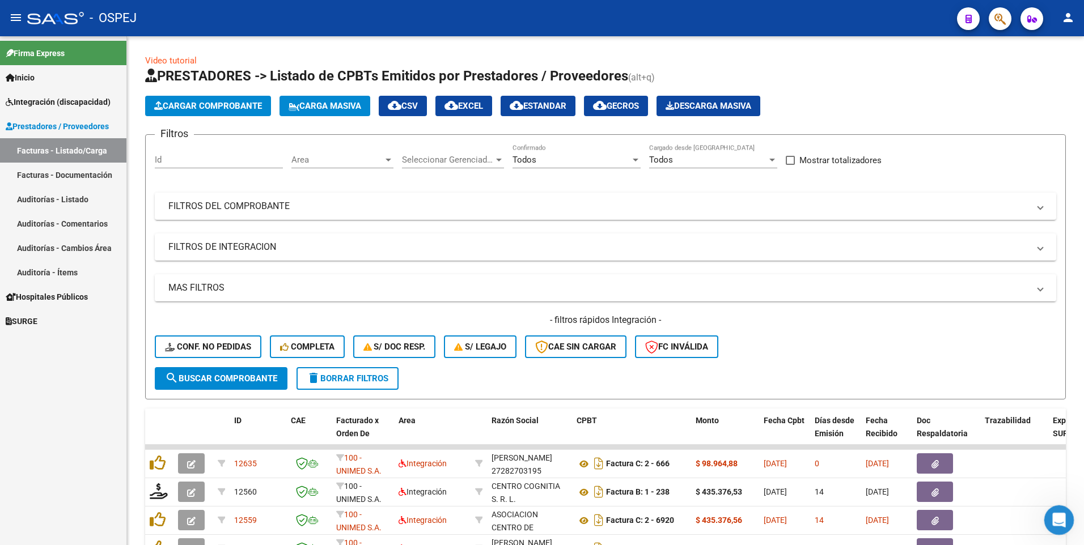
click at [1052, 515] on icon "Abrir Intercom Messenger" at bounding box center [1057, 519] width 19 height 19
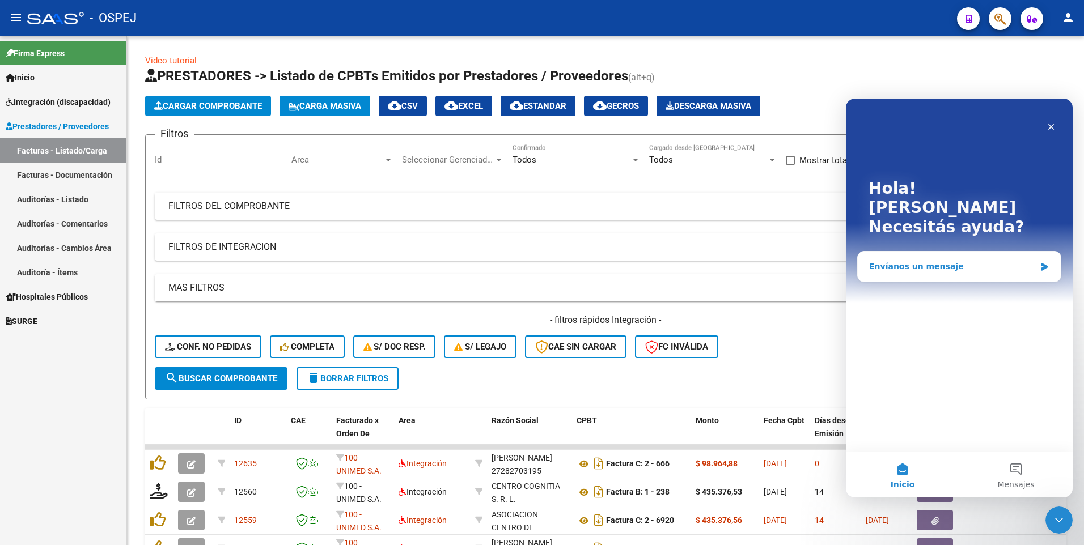
click at [931, 261] on div "Envíanos un mensaje" at bounding box center [952, 267] width 166 height 12
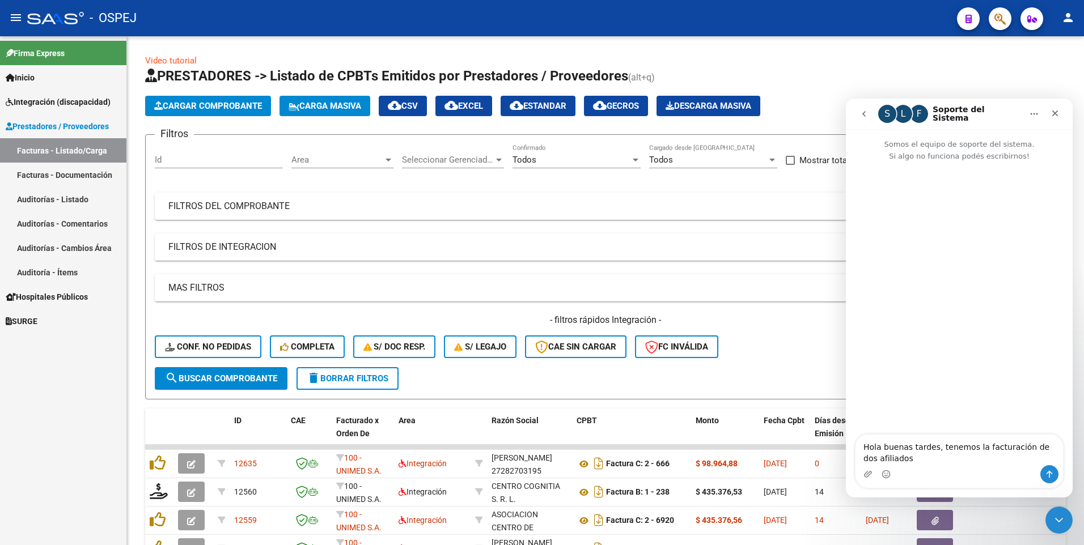
click at [907, 459] on textarea "Hola buenas tardes, tenemos la facturación de dos afiliados" at bounding box center [960, 450] width 208 height 31
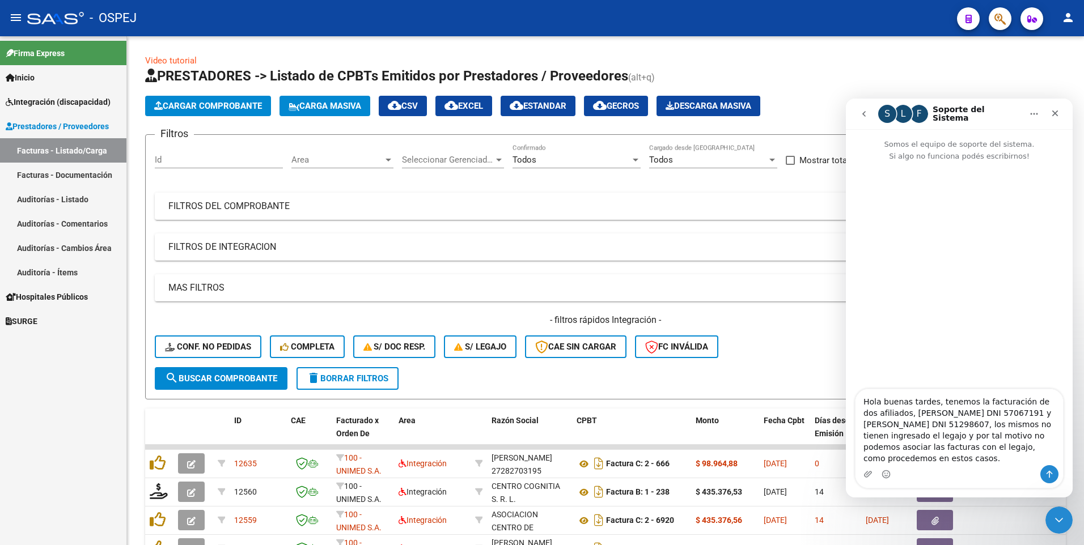
click at [1040, 448] on textarea "Hola buenas tardes, tenemos la facturación de dos afiliados, [PERSON_NAME] DNI …" at bounding box center [960, 427] width 208 height 76
click at [940, 460] on textarea "Hola buenas tardes, tenemos la facturación de dos afiliados, [PERSON_NAME] DNI …" at bounding box center [960, 427] width 208 height 76
click at [942, 462] on textarea "Hola buenas tardes, tenemos la facturación de dos afiliados, [PERSON_NAME] DNI …" at bounding box center [960, 427] width 208 height 76
click at [1019, 429] on textarea "Hola buenas tardes, tenemos la facturación de dos afiliados, [PERSON_NAME] DNI …" at bounding box center [960, 427] width 208 height 76
click at [963, 439] on textarea "Hola buenas tardes, tenemos la facturación de dos afiliados, [PERSON_NAME] DNI …" at bounding box center [960, 421] width 208 height 87
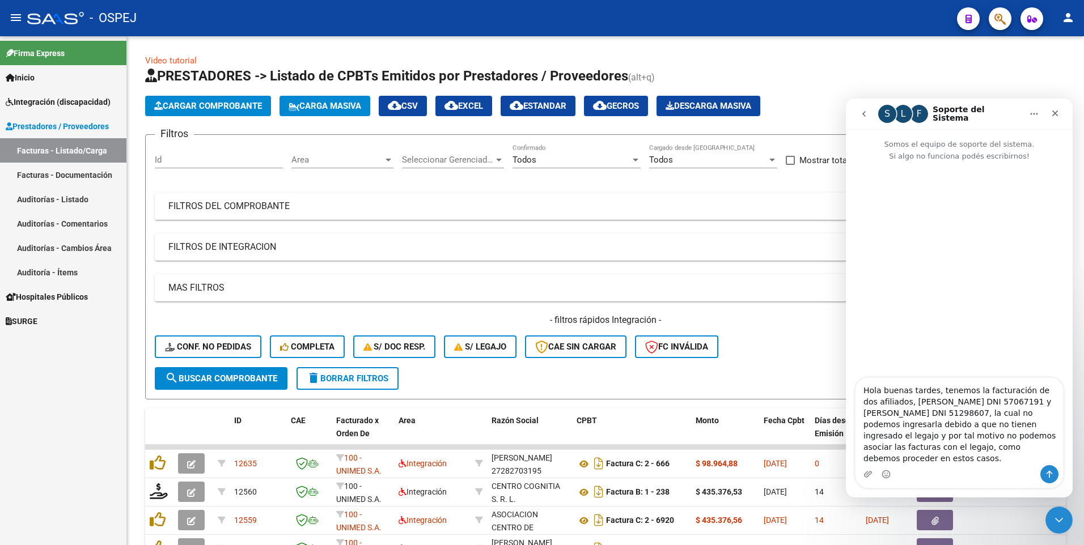
click at [872, 437] on textarea "Hola buenas tardes, tenemos la facturación de dos afiliados, [PERSON_NAME] DNI …" at bounding box center [960, 421] width 208 height 87
click at [897, 440] on textarea "Hola buenas tardes, tenemos la facturación de dos afiliados, [PERSON_NAME] DNI …" at bounding box center [960, 421] width 208 height 87
click at [937, 450] on textarea "Hola buenas tardes, tenemos la facturación de dos afiliados, [PERSON_NAME] DNI …" at bounding box center [960, 421] width 208 height 87
type textarea "Hola buenas tardes, tenemos la facturación de dos afiliados, [PERSON_NAME] DNI …"
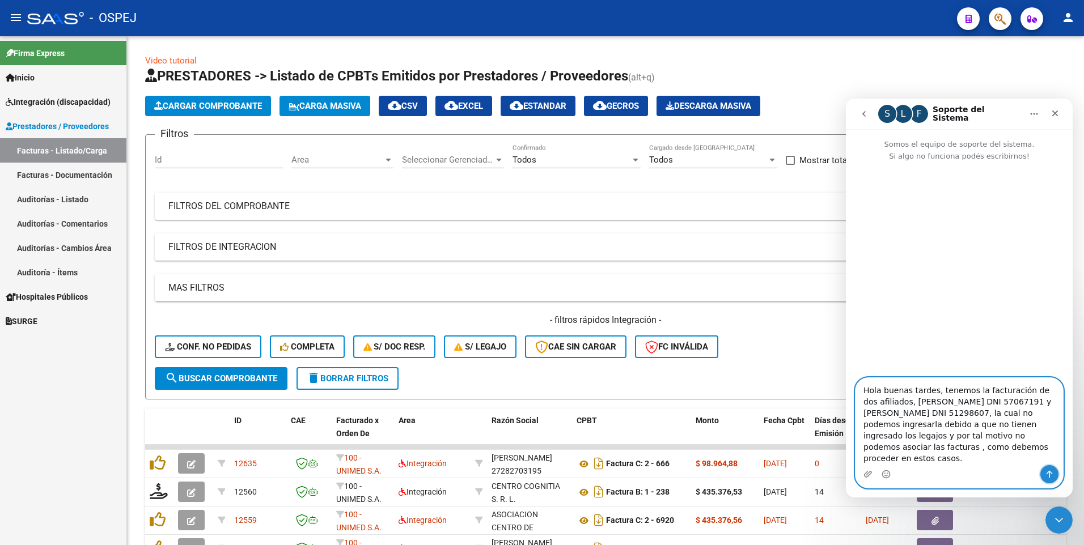
click at [1055, 477] on button "Enviar un mensaje…" at bounding box center [1049, 474] width 18 height 18
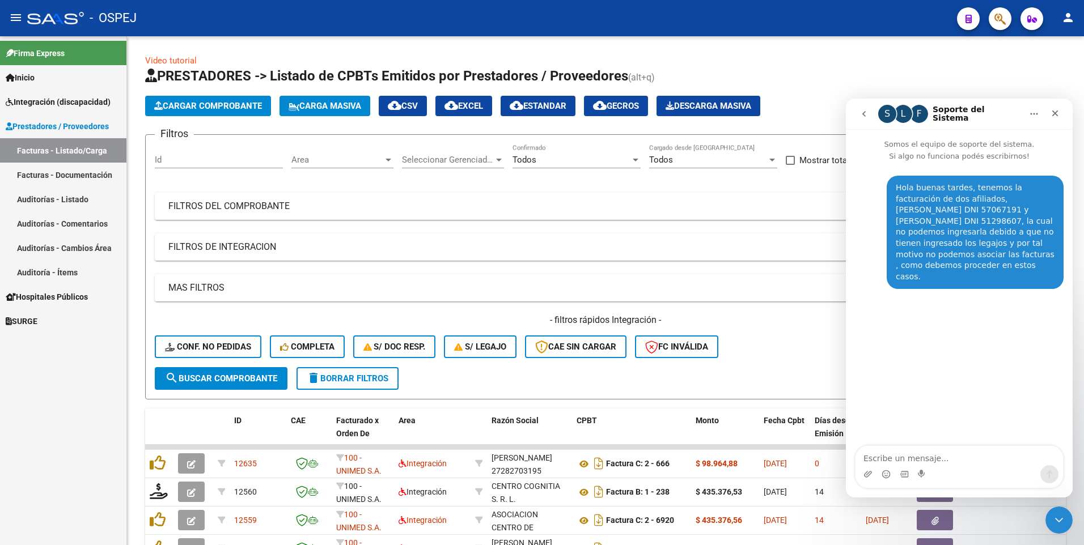
click at [1035, 113] on icon "Inicio" at bounding box center [1034, 113] width 9 height 9
click at [825, 119] on app-list-header "PRESTADORES -> Listado de CPBTs Emitidos por Prestadores / Proveedores (alt+q) …" at bounding box center [605, 233] width 921 height 333
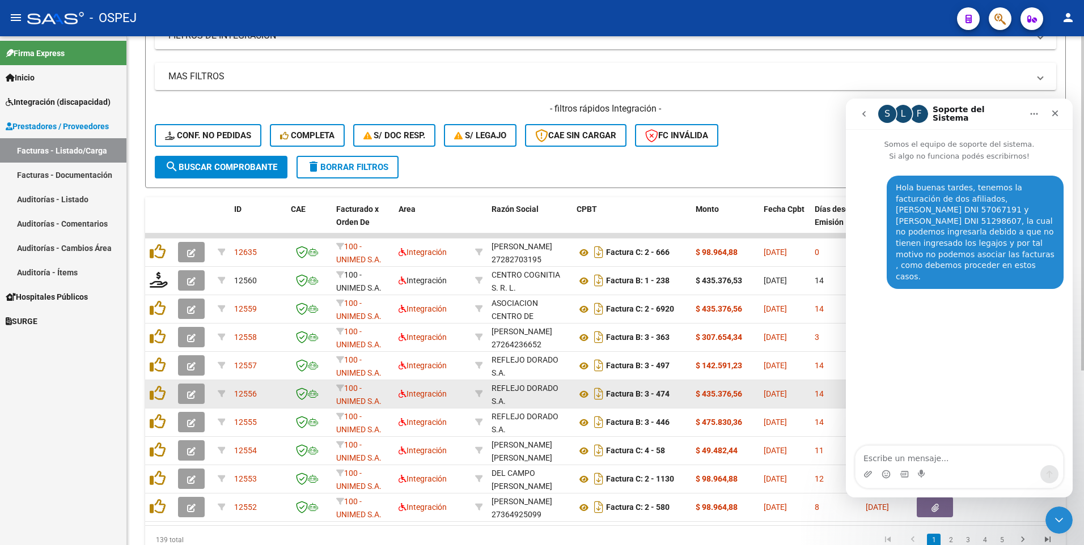
scroll to position [265, 0]
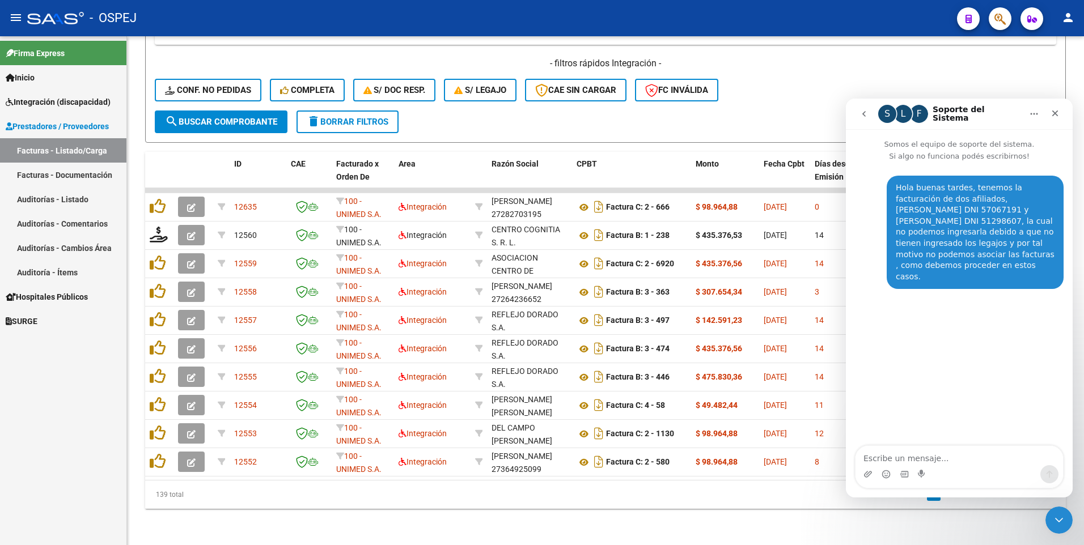
click at [863, 117] on icon "go back" at bounding box center [864, 113] width 9 height 9
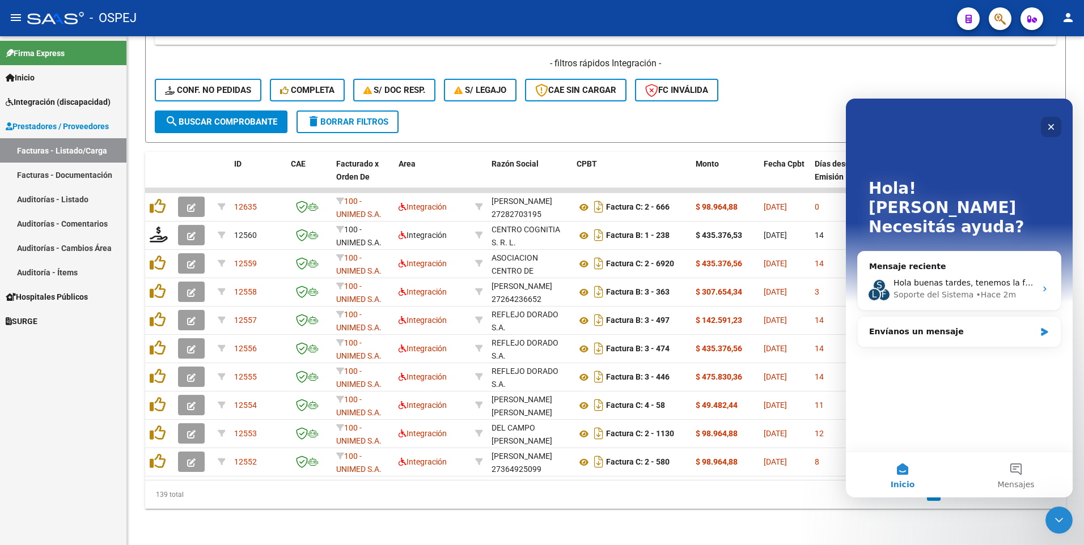
click at [1051, 129] on icon "Cerrar" at bounding box center [1051, 126] width 9 height 9
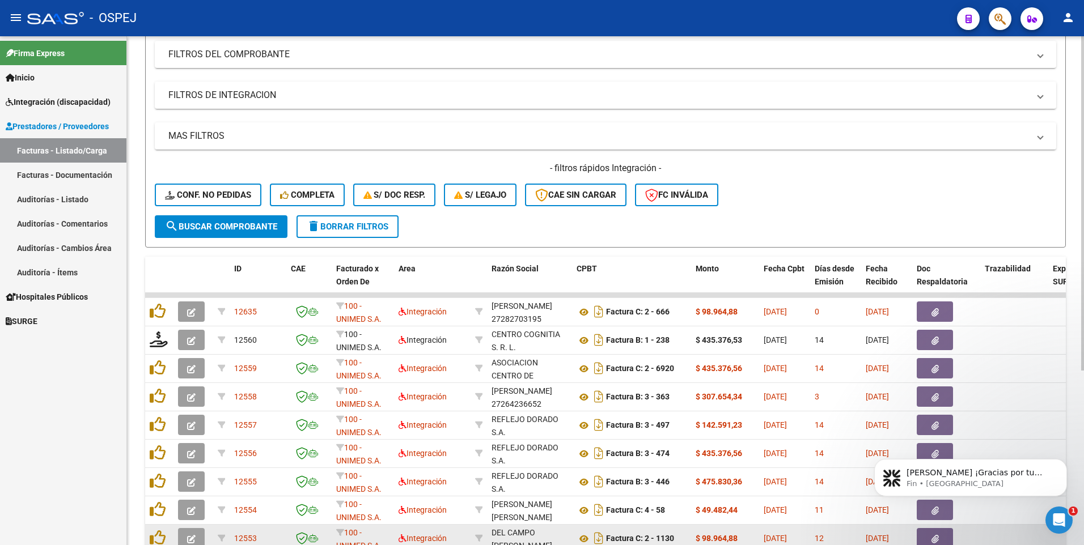
scroll to position [0, 0]
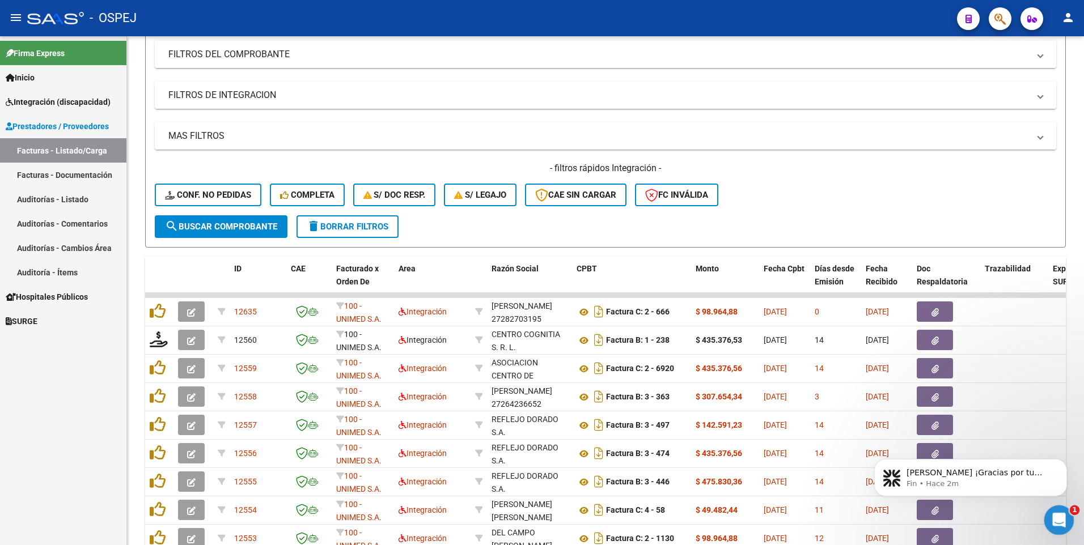
click at [1060, 524] on icon "Abrir Intercom Messenger" at bounding box center [1057, 519] width 19 height 19
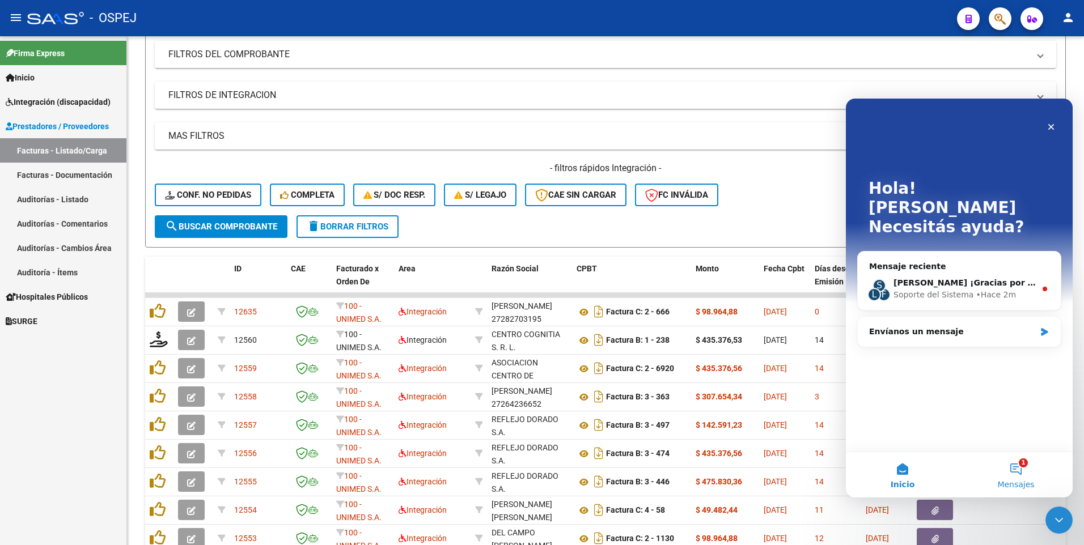
click at [1013, 467] on button "1 Mensajes" at bounding box center [1015, 474] width 113 height 45
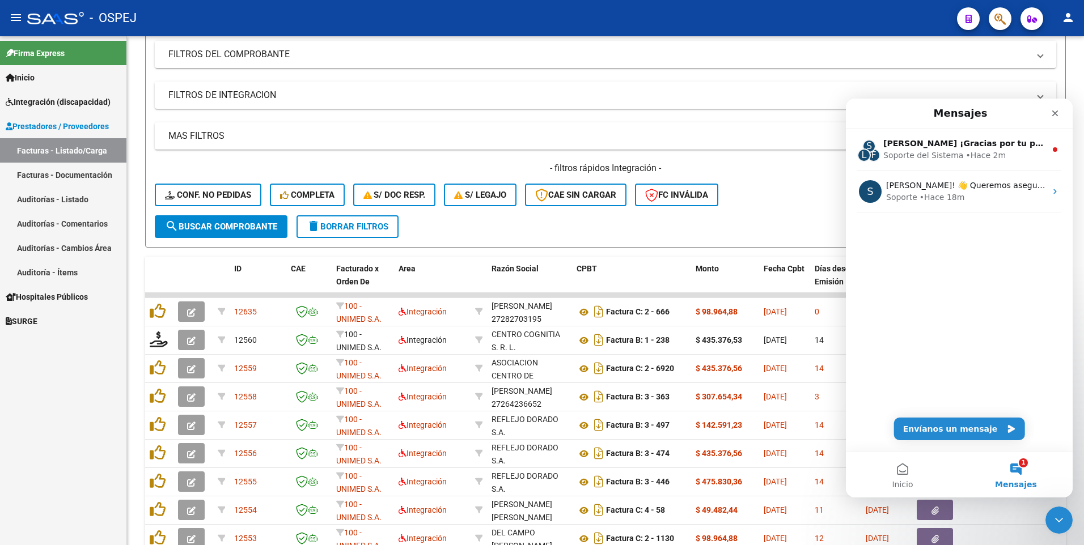
click at [1015, 469] on button "1 Mensajes" at bounding box center [1015, 474] width 113 height 45
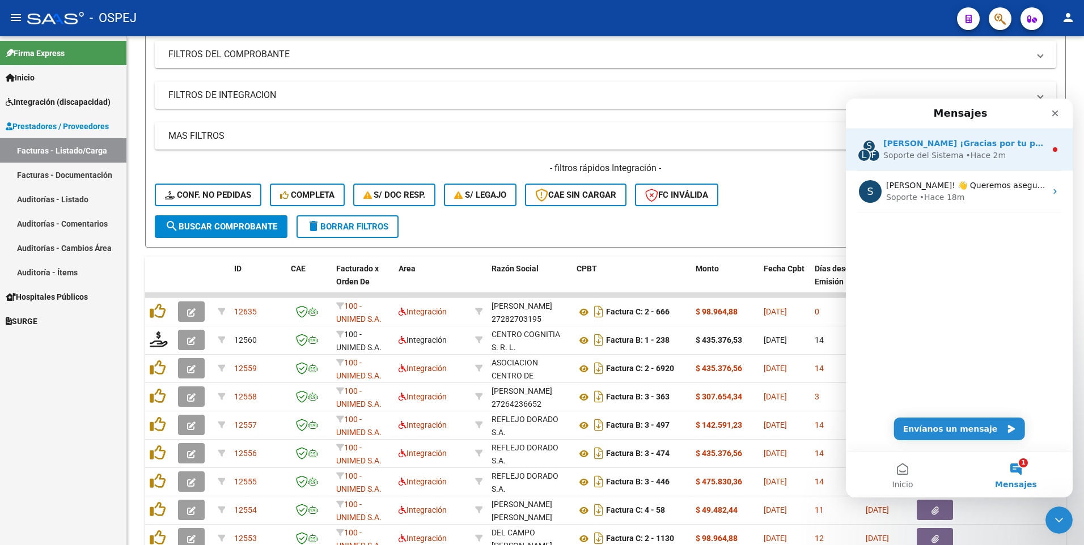
click at [1017, 157] on div "Soporte del Sistema • Hace 2m" at bounding box center [964, 156] width 163 height 12
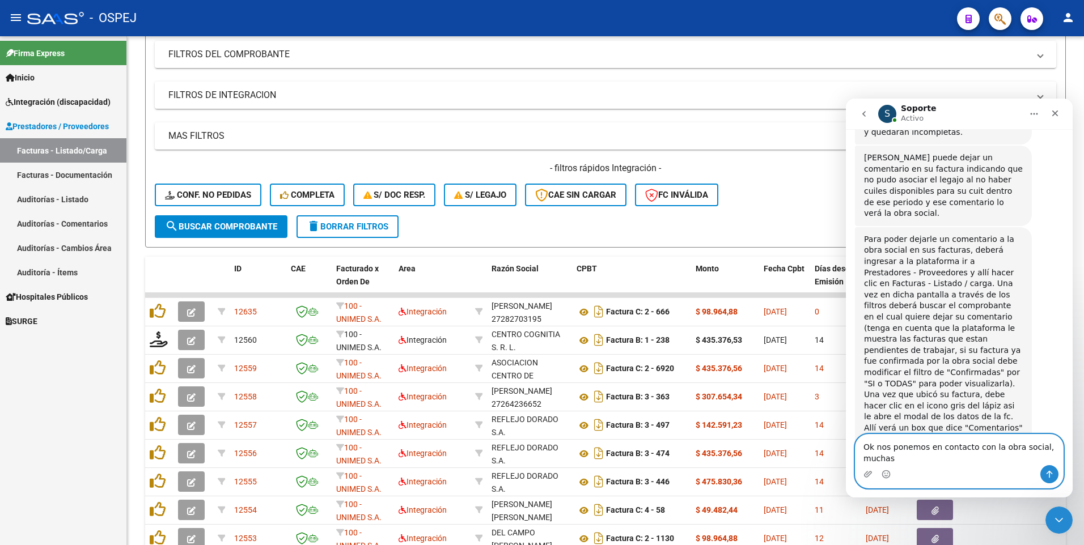
scroll to position [409, 0]
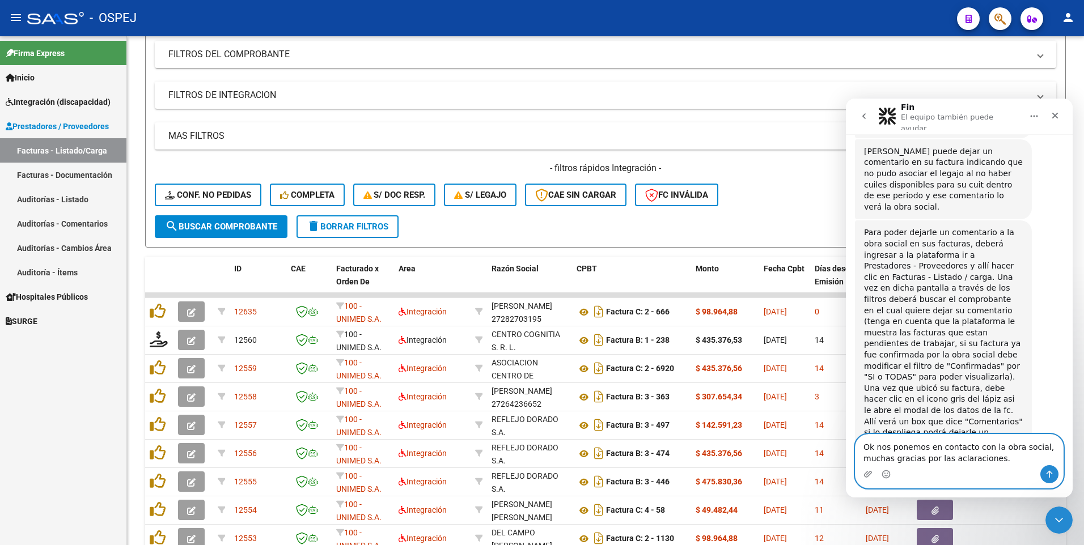
type textarea "Ok nos ponemos en contacto con la obra social, muchas gracias por las aclaracio…"
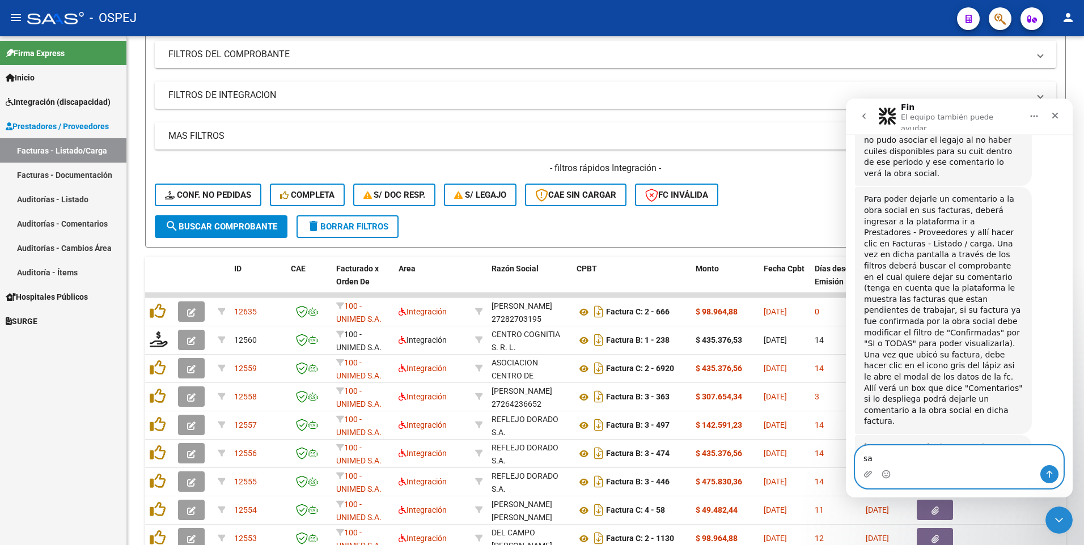
type textarea "s"
type textarea "Saludos"
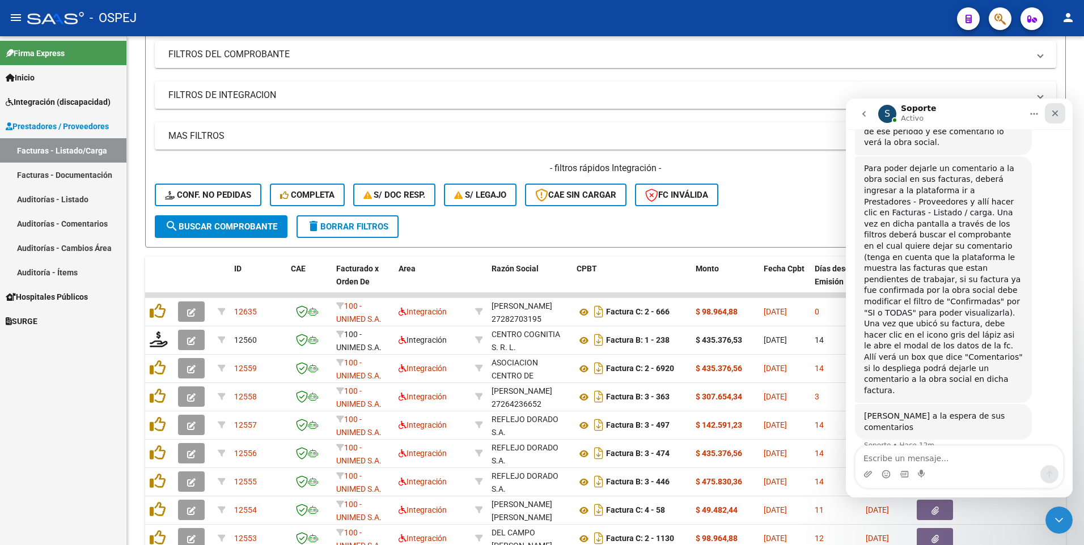
click at [1057, 117] on icon "Cerrar" at bounding box center [1055, 113] width 9 height 9
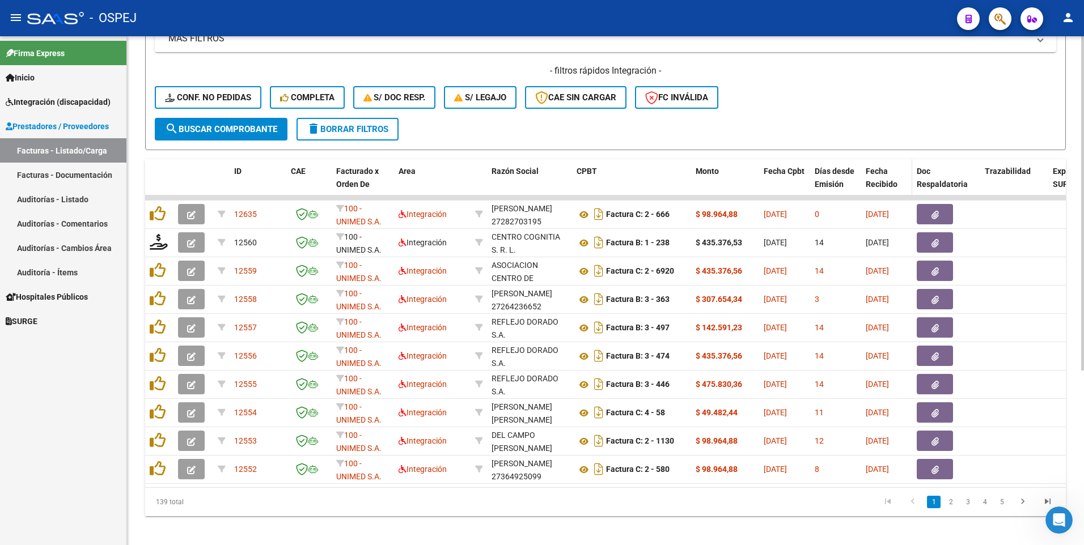
scroll to position [265, 0]
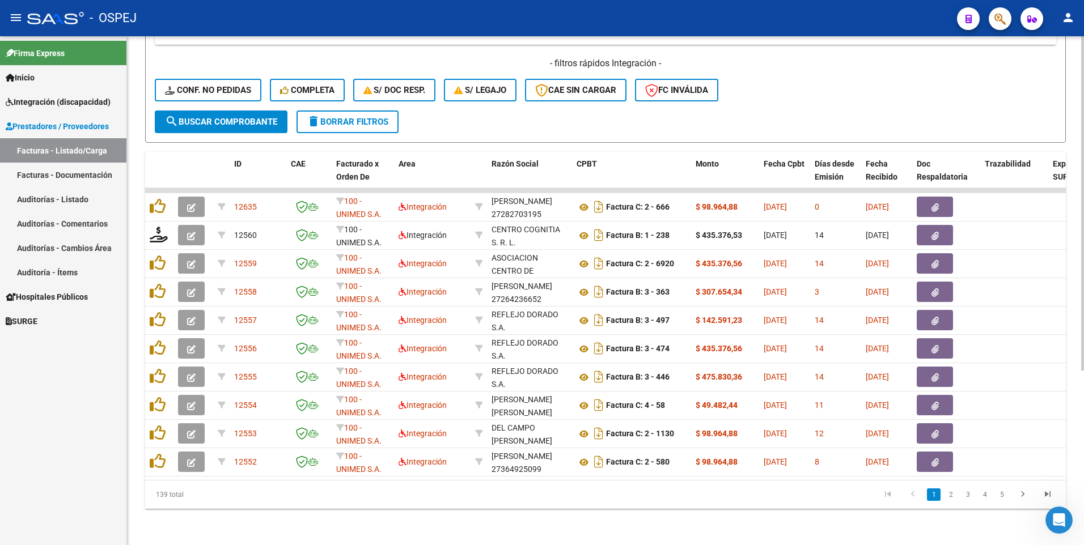
click at [740, 499] on datatable-pager "1 2 3 4 5" at bounding box center [696, 494] width 727 height 19
click at [951, 499] on link "2" at bounding box center [951, 495] width 14 height 12
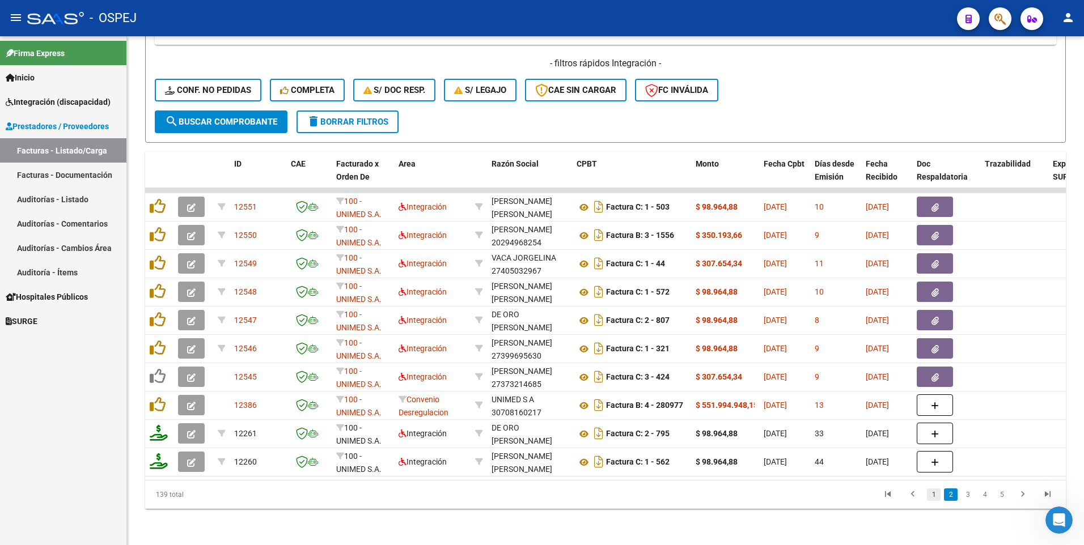
click at [929, 500] on link "1" at bounding box center [934, 495] width 14 height 12
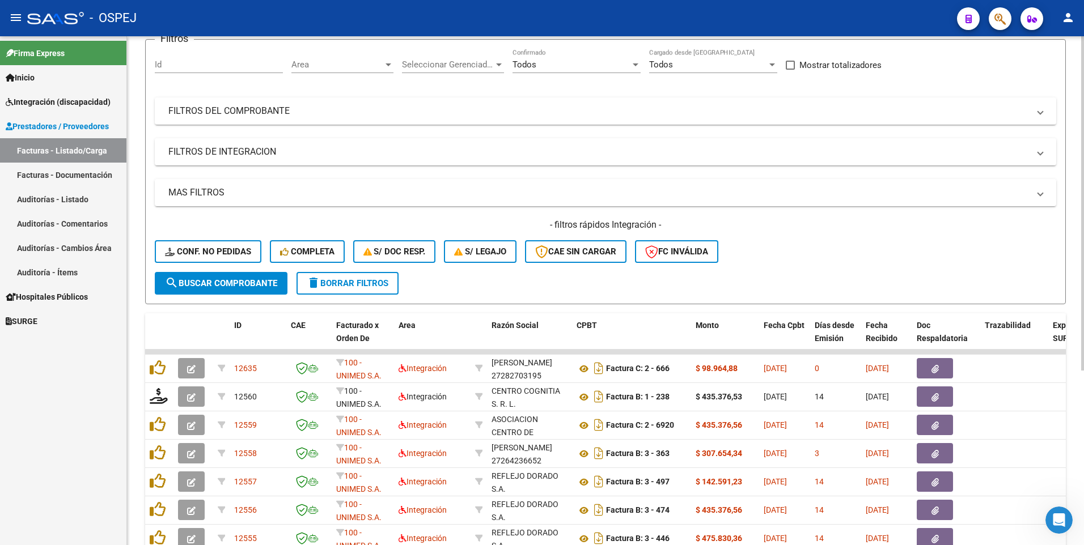
scroll to position [0, 0]
